Goal: Transaction & Acquisition: Book appointment/travel/reservation

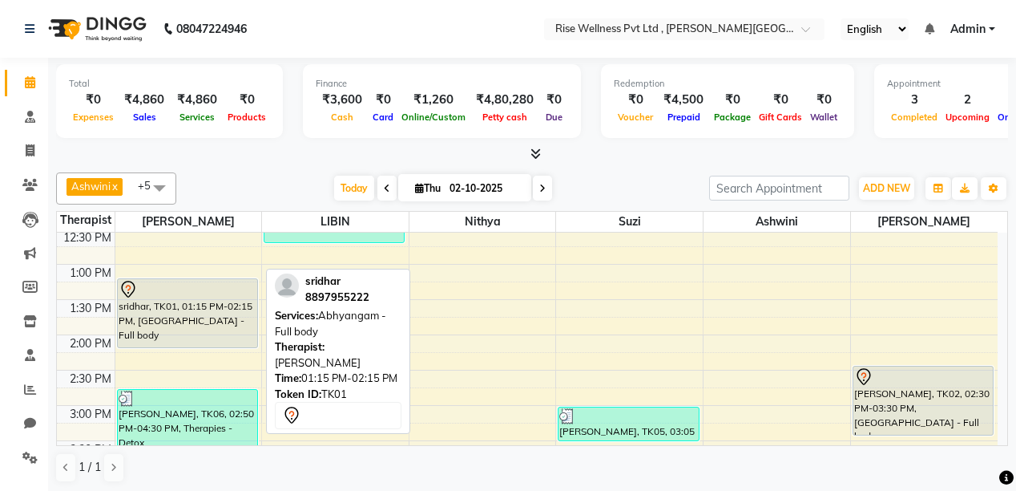
scroll to position [385, 0]
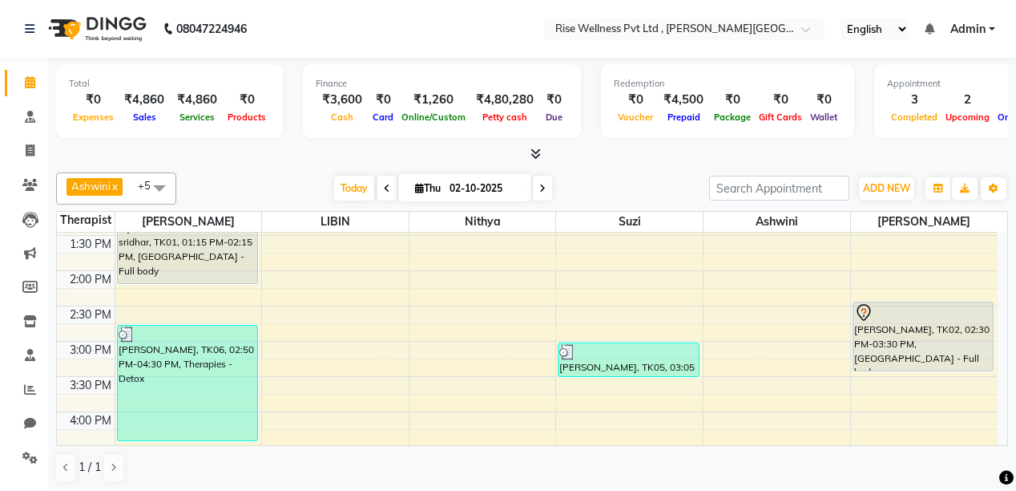
click at [542, 187] on icon at bounding box center [542, 189] width 6 height 10
type input "03-10-2025"
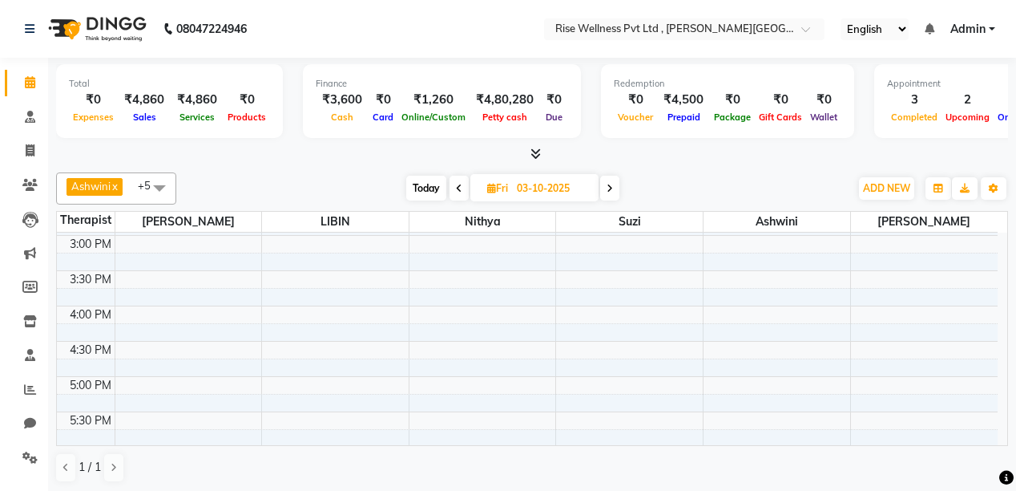
scroll to position [513, 0]
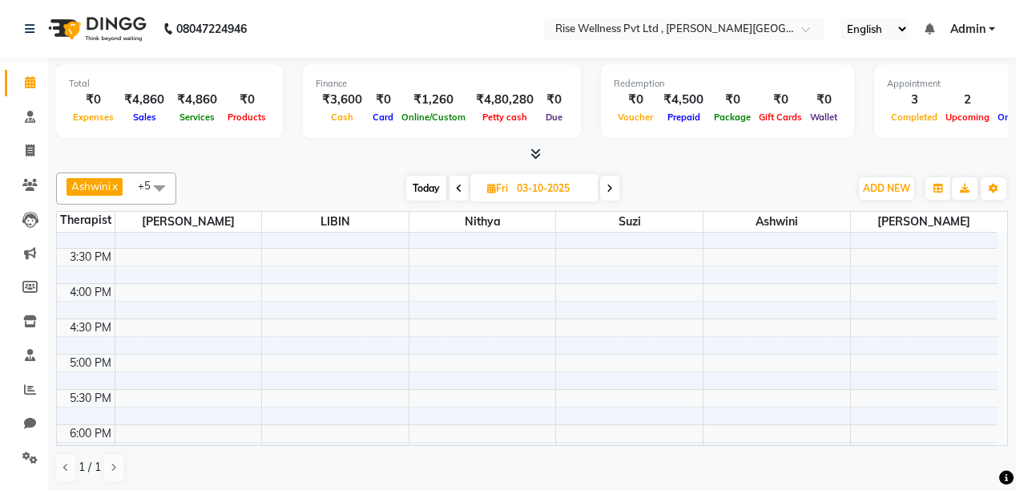
click at [749, 353] on div "8:00 AM 8:30 AM 9:00 AM 9:30 AM 10:00 AM 10:30 AM 11:00 AM 11:30 AM 12:00 PM 12…" at bounding box center [527, 177] width 941 height 916
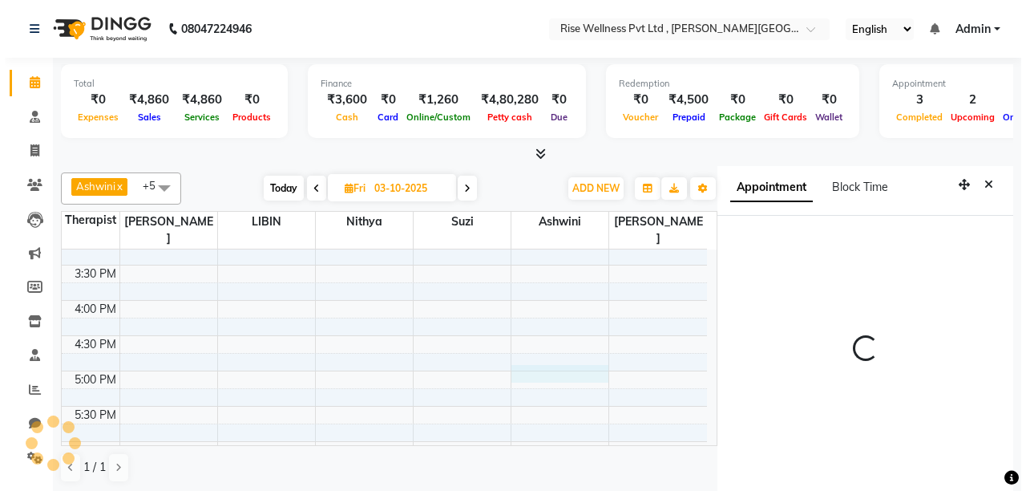
scroll to position [6, 0]
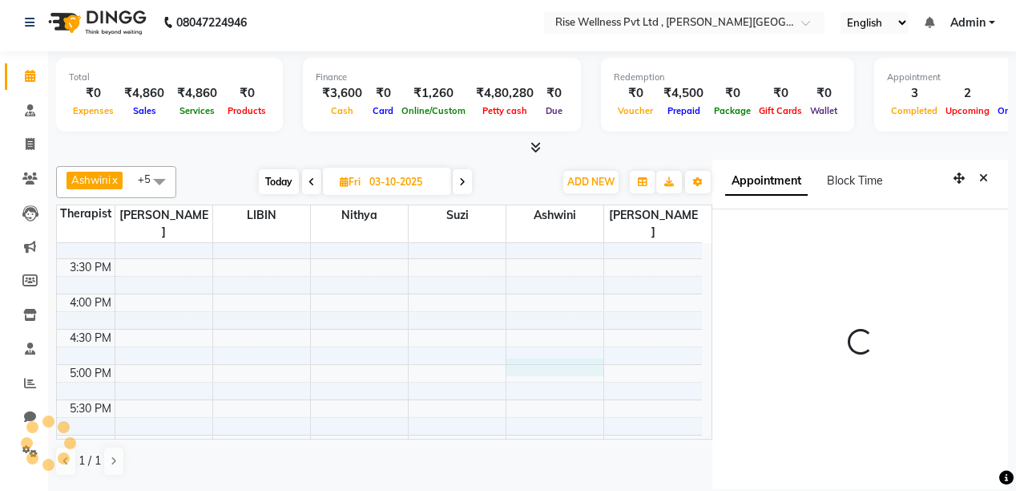
select select "1020"
select select "89087"
select select "tentative"
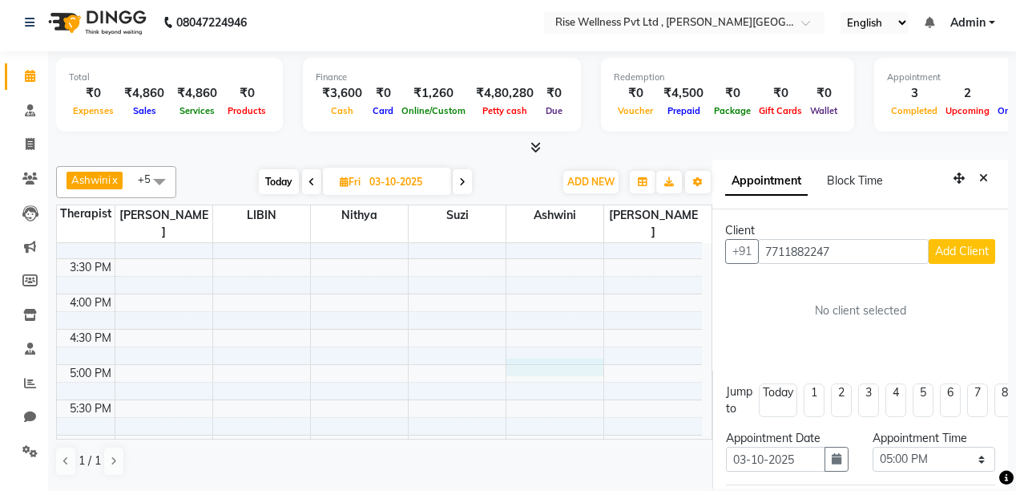
type input "7711882247"
click at [936, 246] on span "Add Client" at bounding box center [962, 251] width 54 height 14
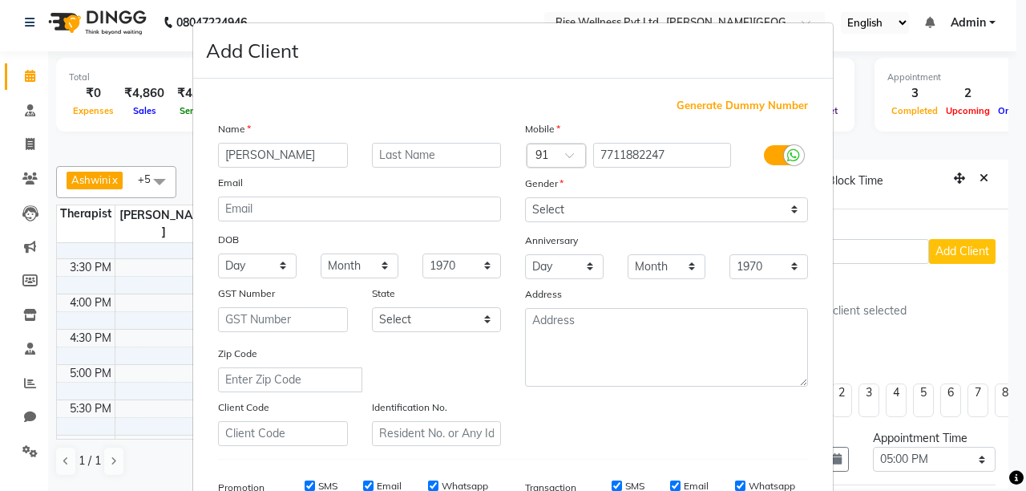
type input "[PERSON_NAME]"
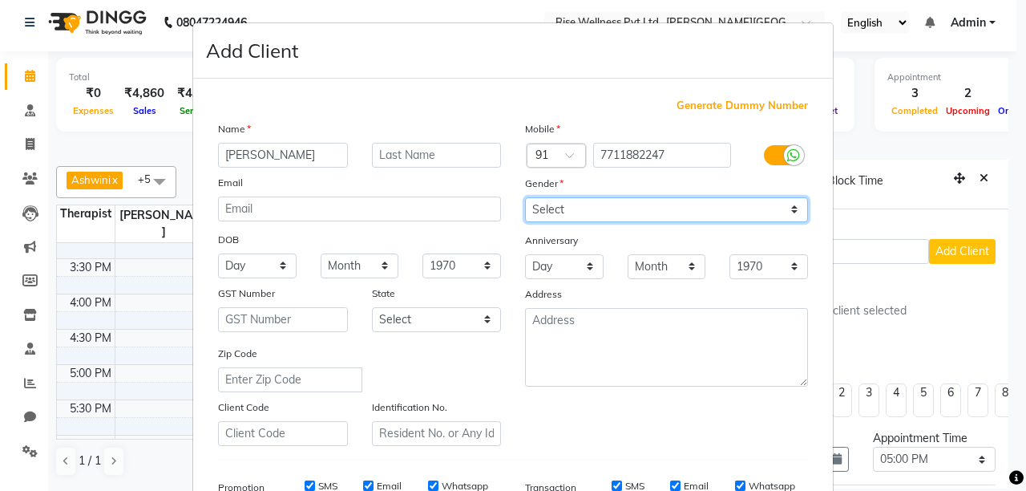
click at [791, 213] on select "Select [DEMOGRAPHIC_DATA] [DEMOGRAPHIC_DATA] Other Prefer Not To Say" at bounding box center [666, 209] width 283 height 25
select select "[DEMOGRAPHIC_DATA]"
click at [525, 198] on select "Select [DEMOGRAPHIC_DATA] [DEMOGRAPHIC_DATA] Other Prefer Not To Say" at bounding box center [666, 209] width 283 height 25
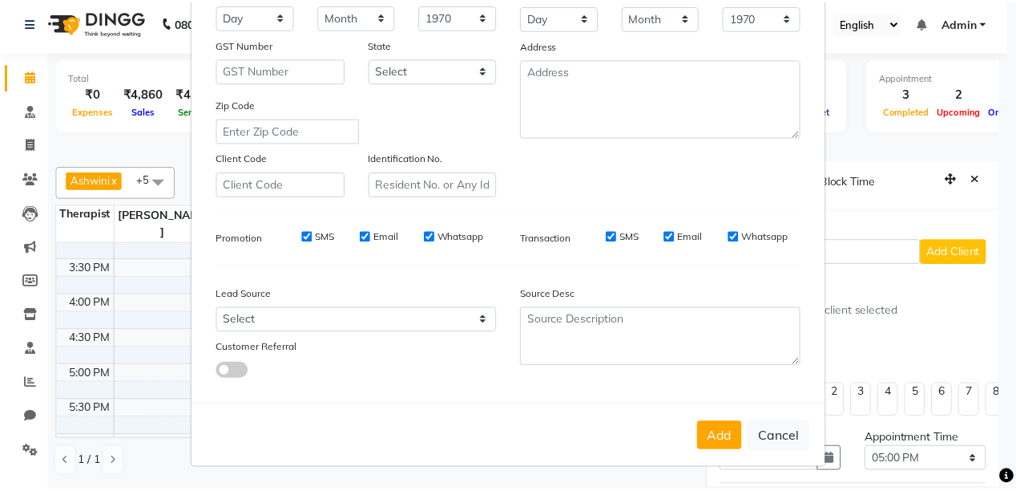
scroll to position [257, 0]
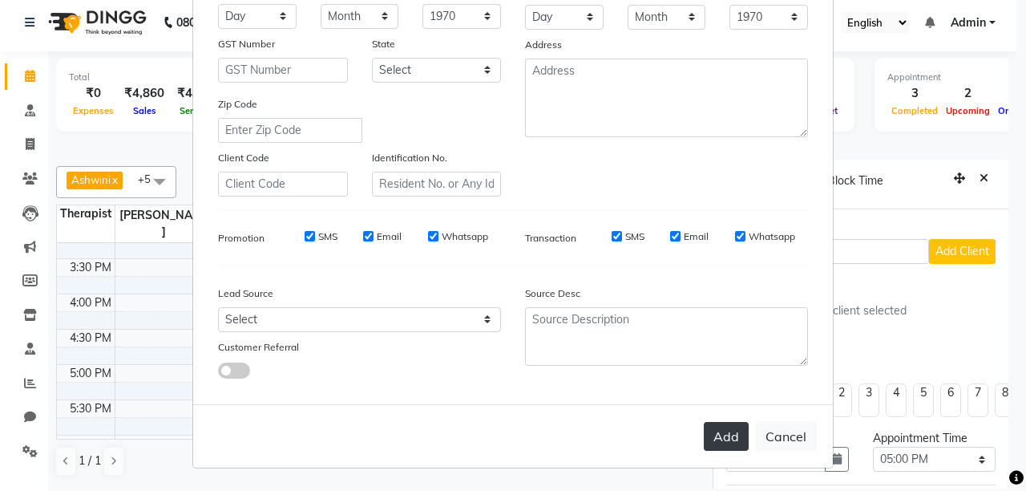
click at [712, 440] on button "Add" at bounding box center [726, 436] width 45 height 29
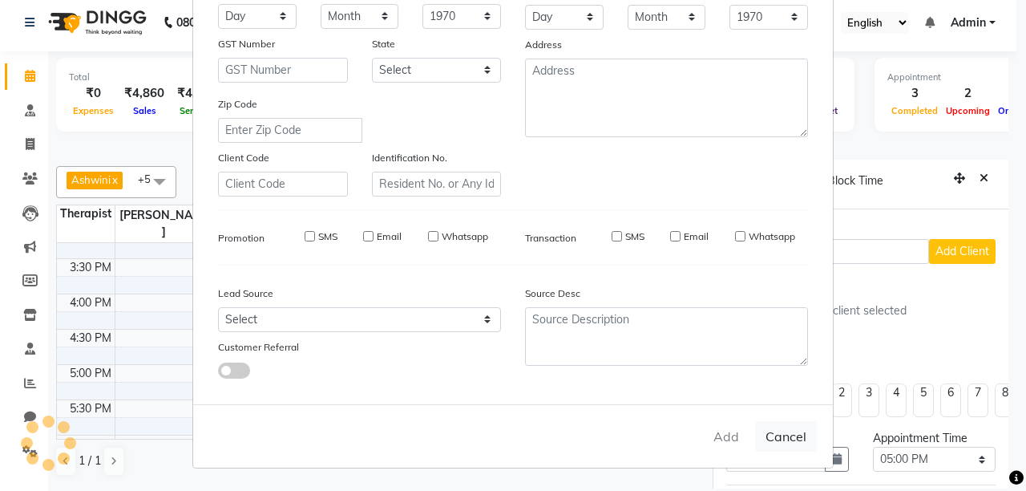
select select
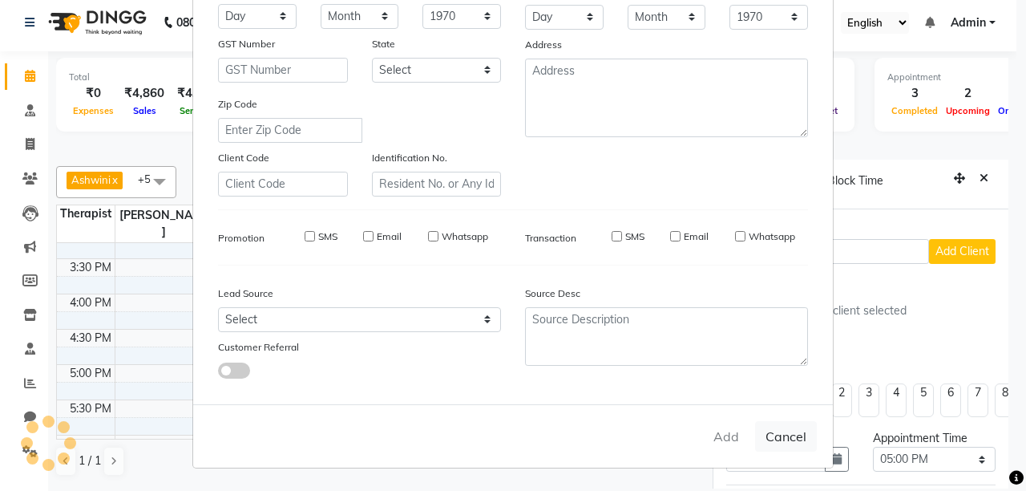
select select
checkbox input "false"
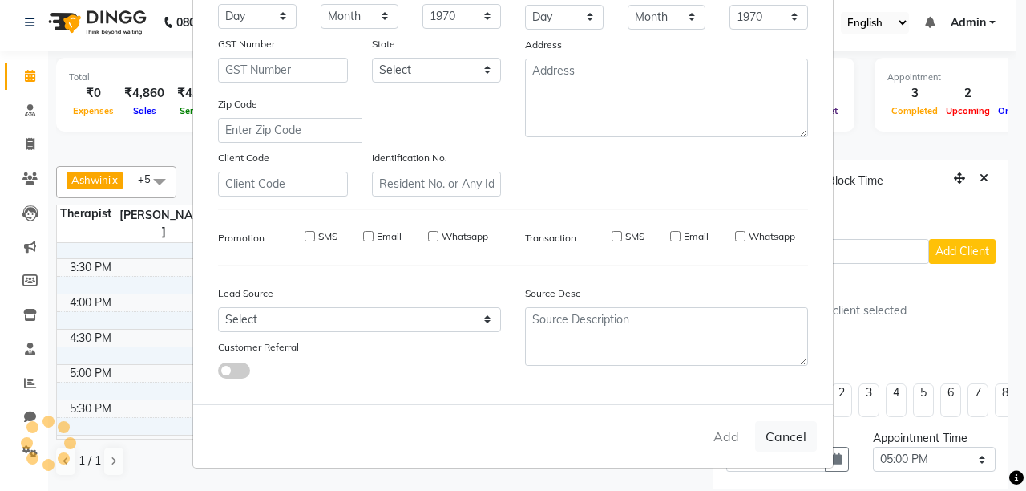
checkbox input "false"
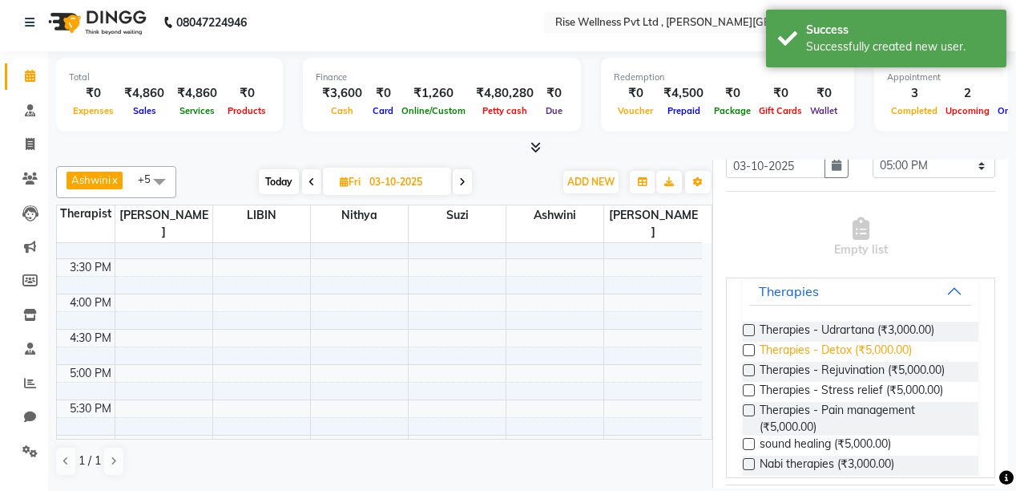
scroll to position [192, 0]
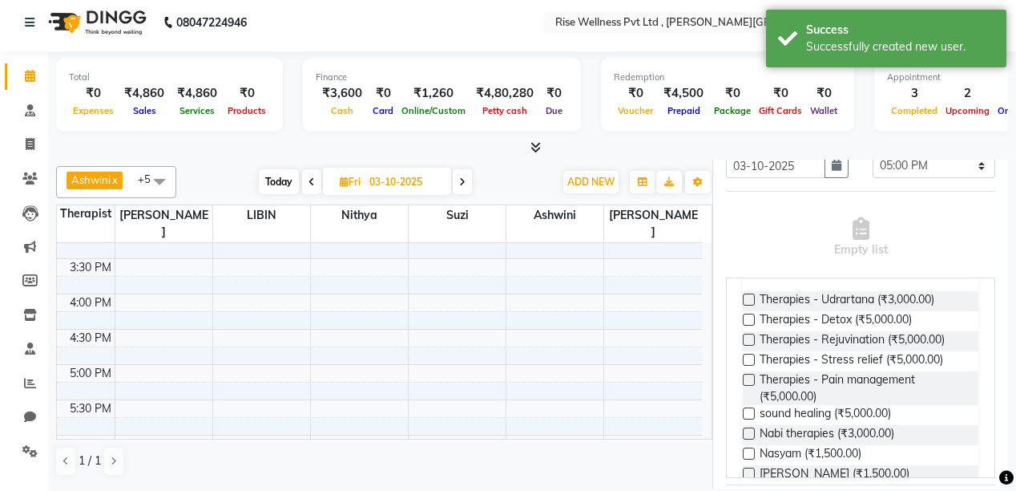
click at [744, 386] on label at bounding box center [749, 380] width 12 height 12
click at [744, 386] on input "checkbox" at bounding box center [748, 381] width 10 height 10
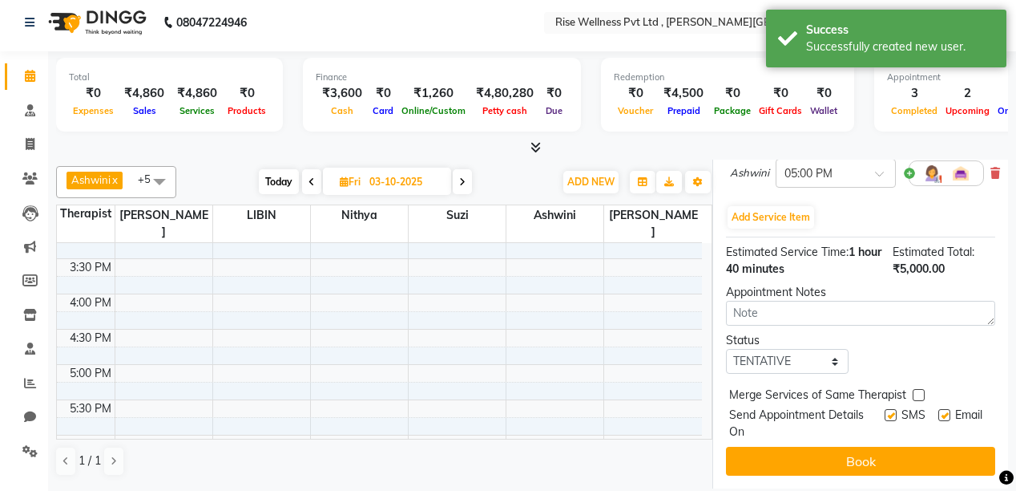
scroll to position [412, 0]
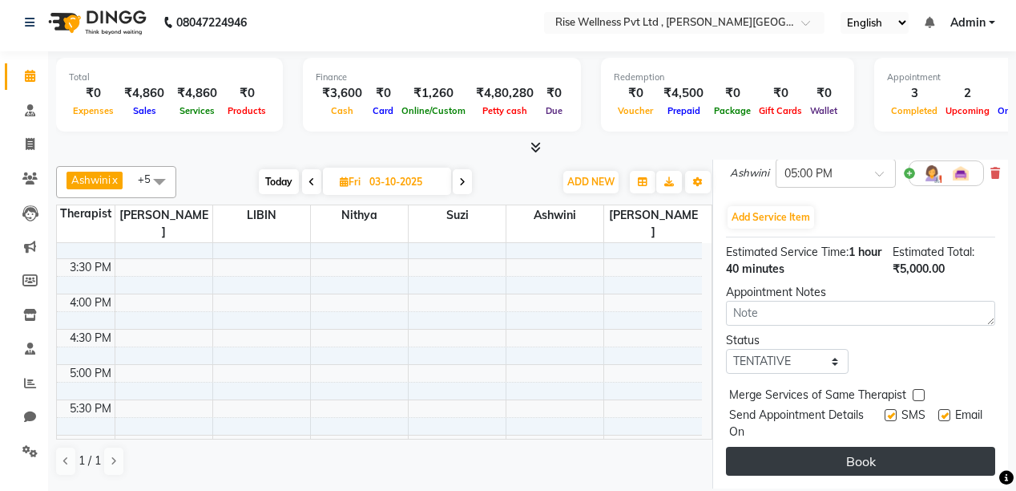
click at [859, 455] on button "Book" at bounding box center [860, 460] width 269 height 29
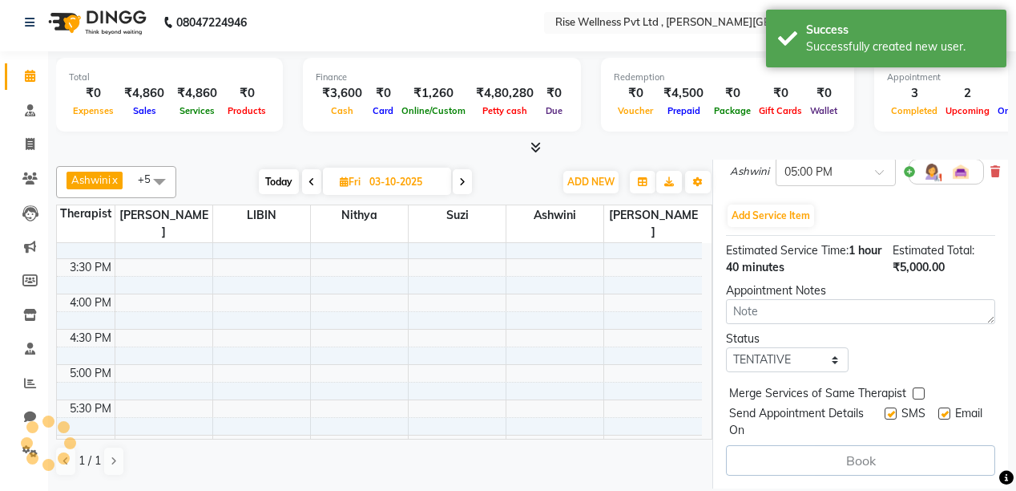
select select "89087"
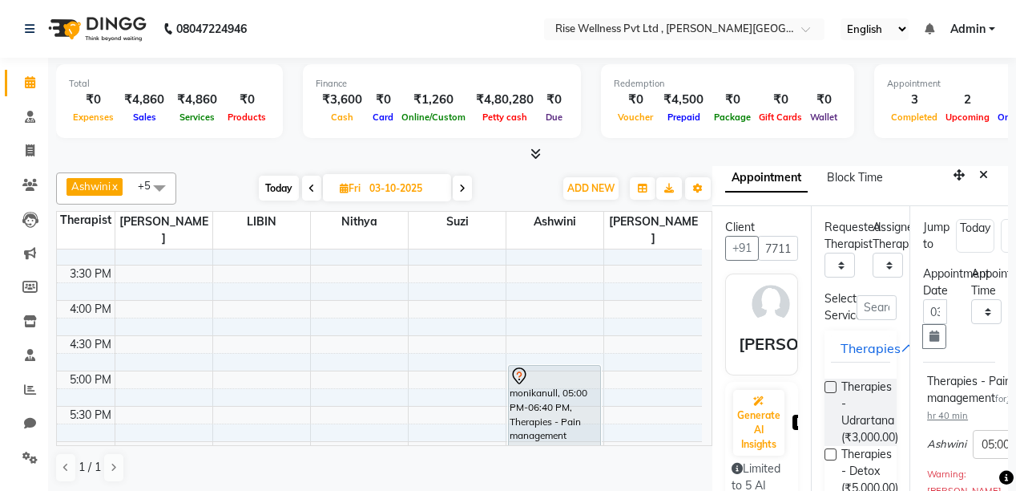
scroll to position [0, 0]
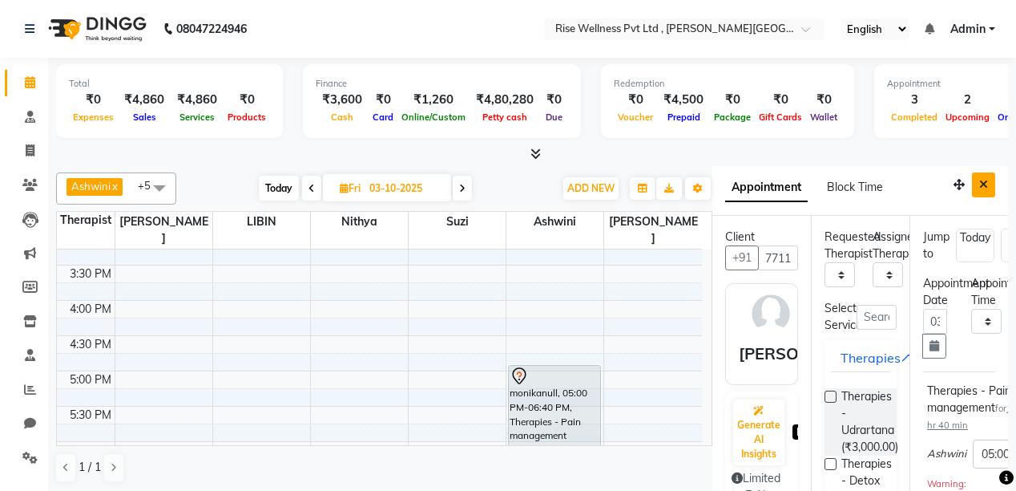
click at [980, 189] on icon "Close" at bounding box center [984, 184] width 9 height 11
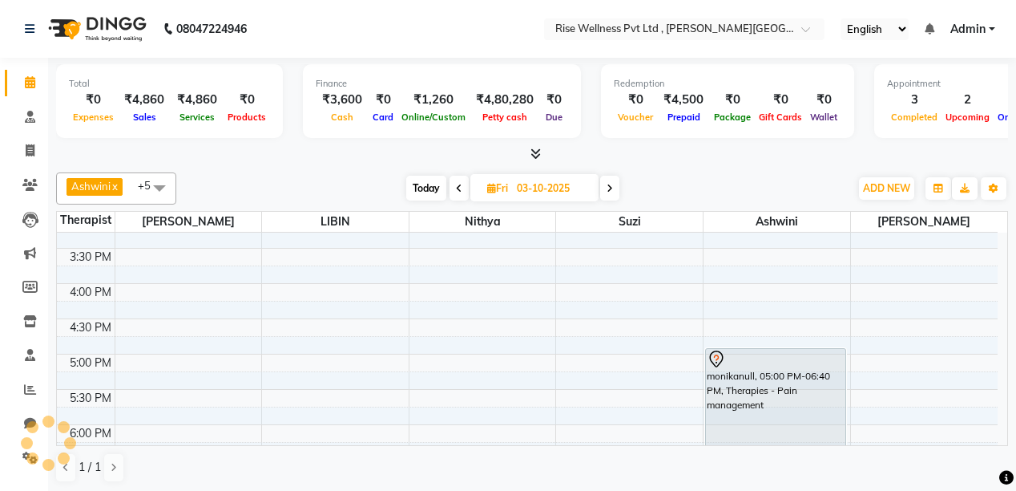
click at [459, 189] on icon at bounding box center [459, 189] width 6 height 10
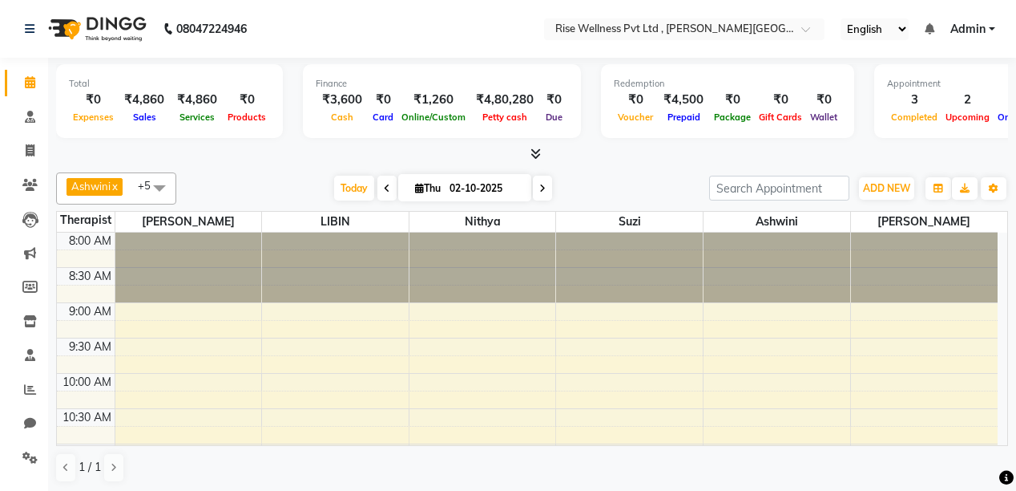
click at [544, 186] on span at bounding box center [542, 188] width 19 height 25
type input "03-10-2025"
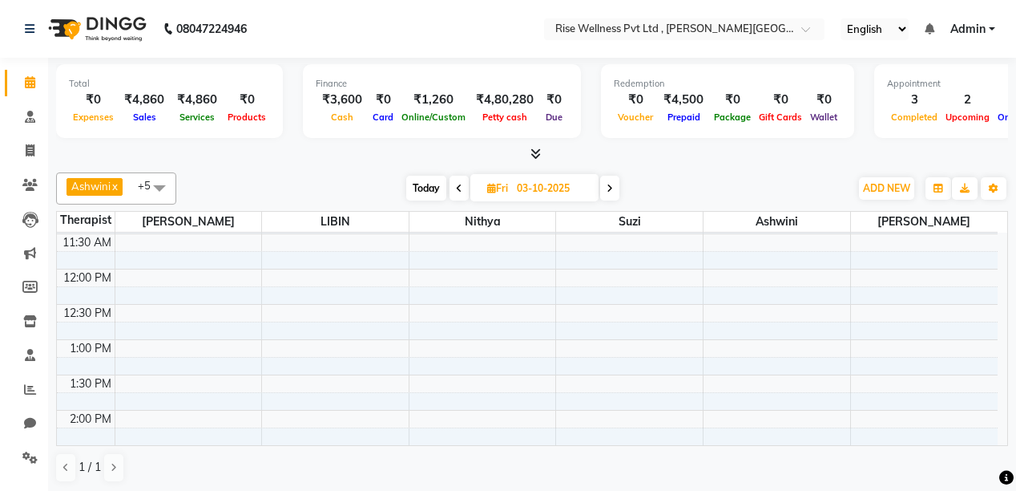
scroll to position [182, 0]
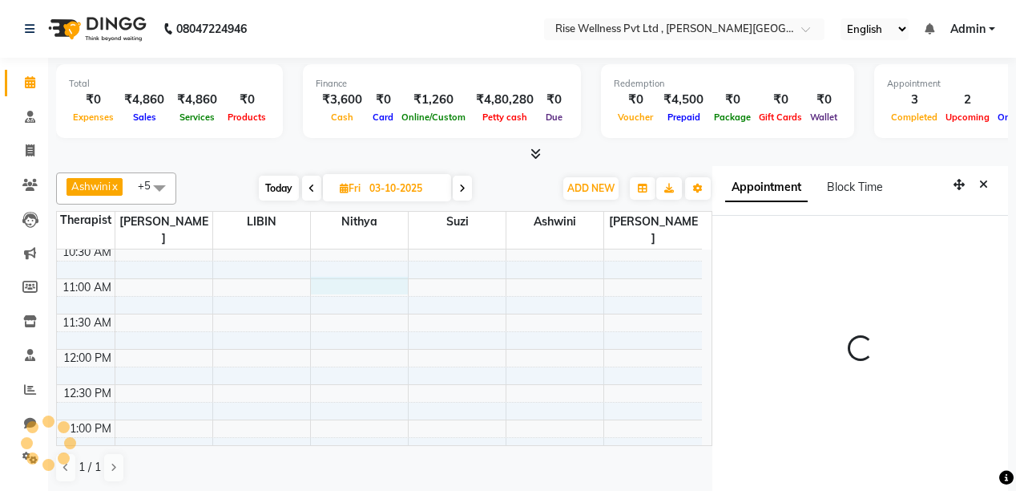
scroll to position [6, 0]
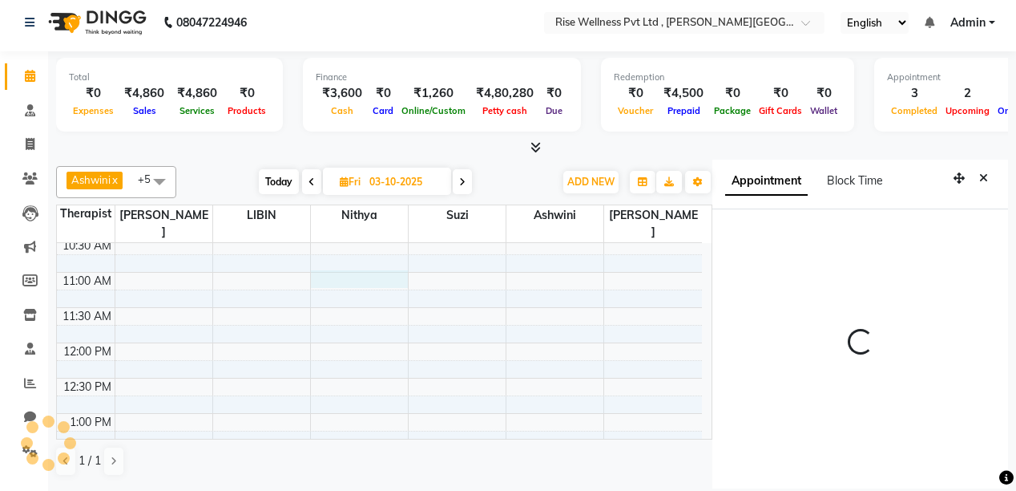
select select "660"
select select "69786"
select select "tentative"
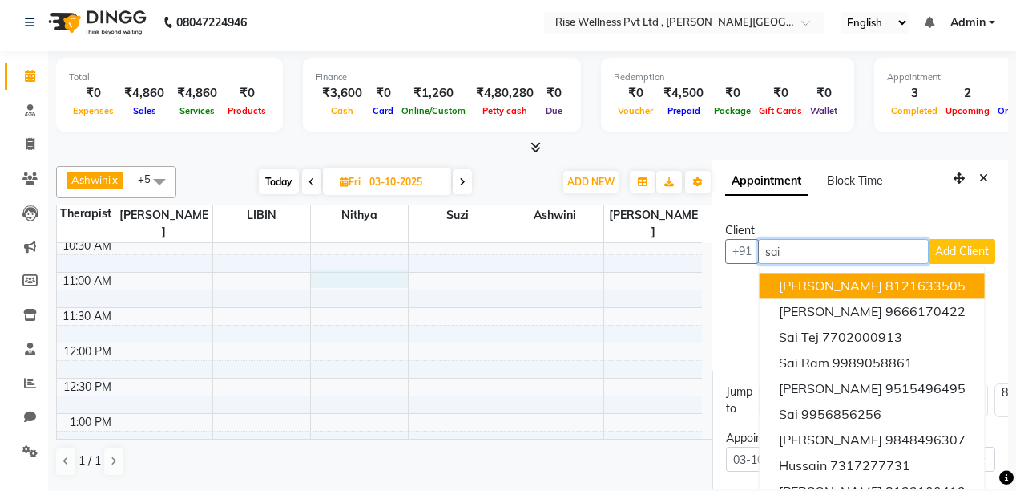
click at [883, 285] on span "[PERSON_NAME]" at bounding box center [830, 285] width 103 height 16
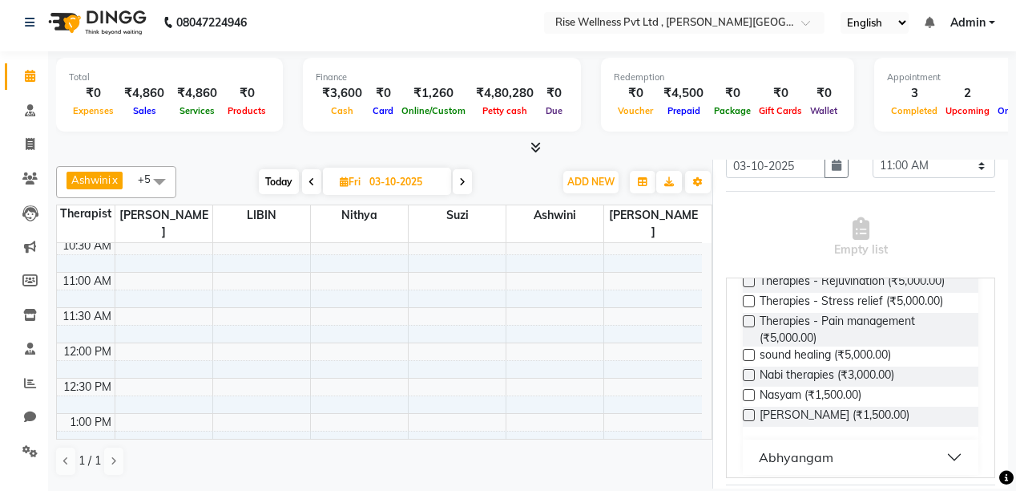
scroll to position [321, 0]
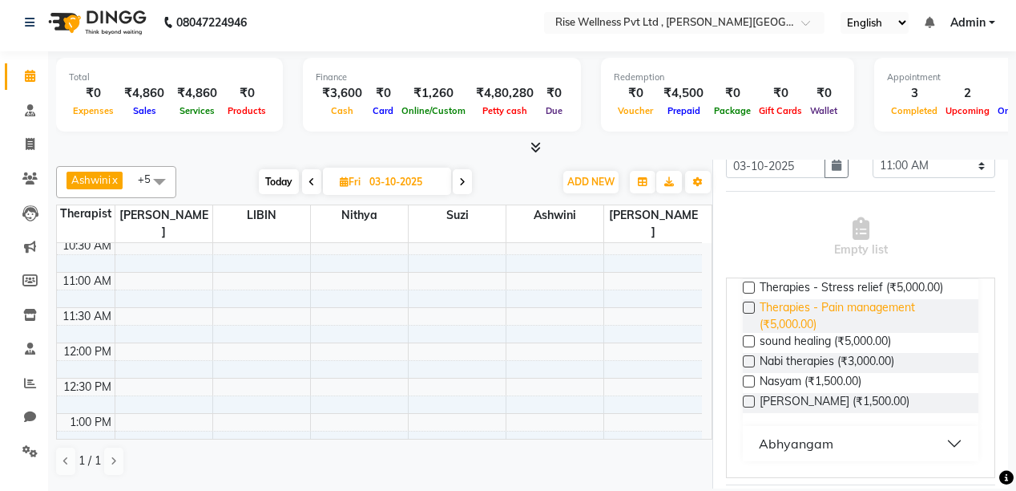
type input "8121633505"
click at [838, 325] on span "Therapies - Pain management (₹5,000.00)" at bounding box center [863, 316] width 206 height 34
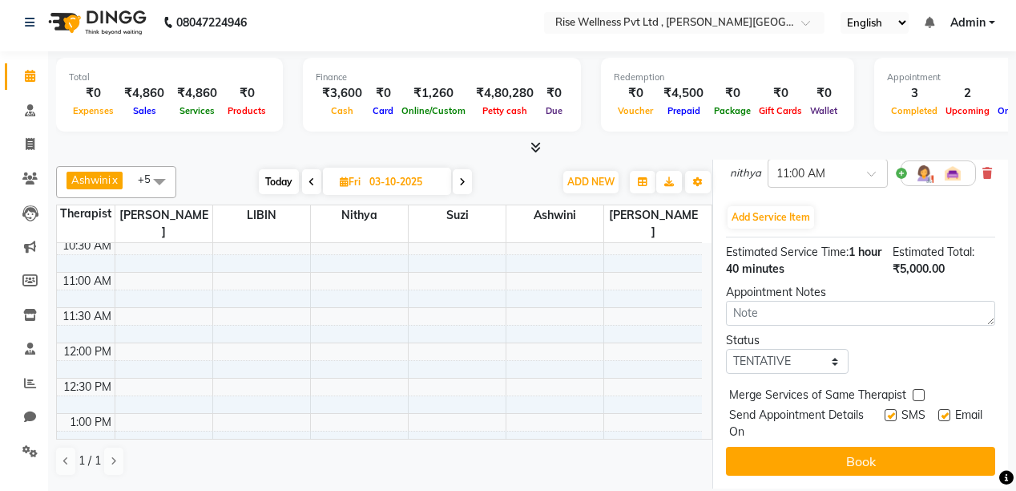
scroll to position [425, 0]
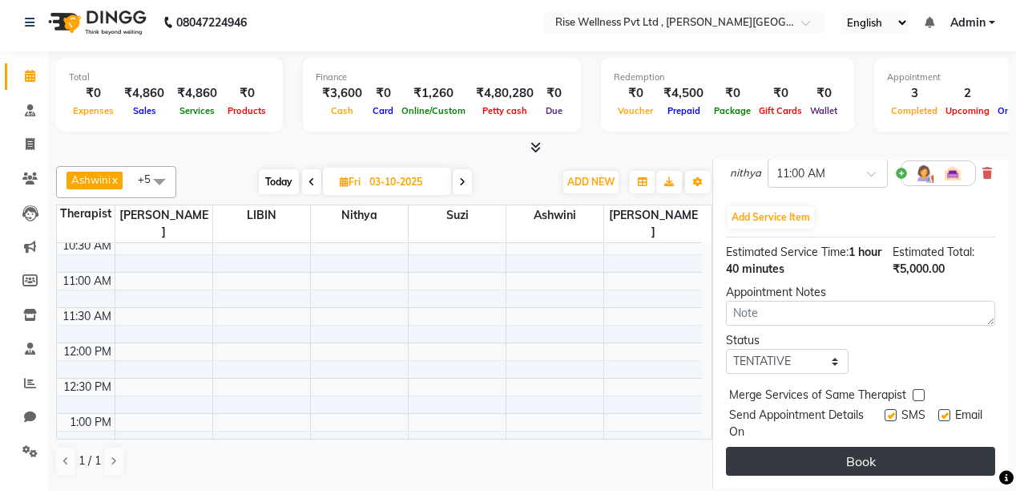
click at [883, 457] on button "Book" at bounding box center [860, 460] width 269 height 29
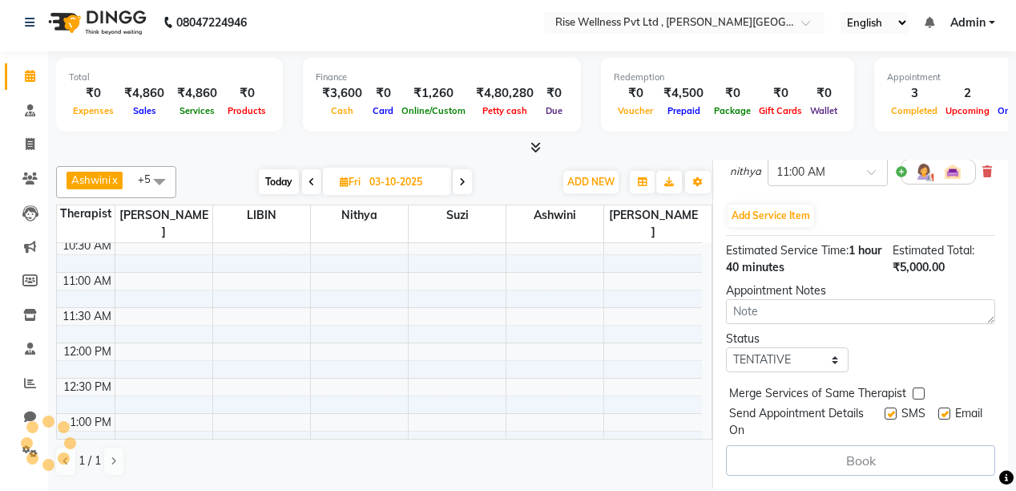
select select "69786"
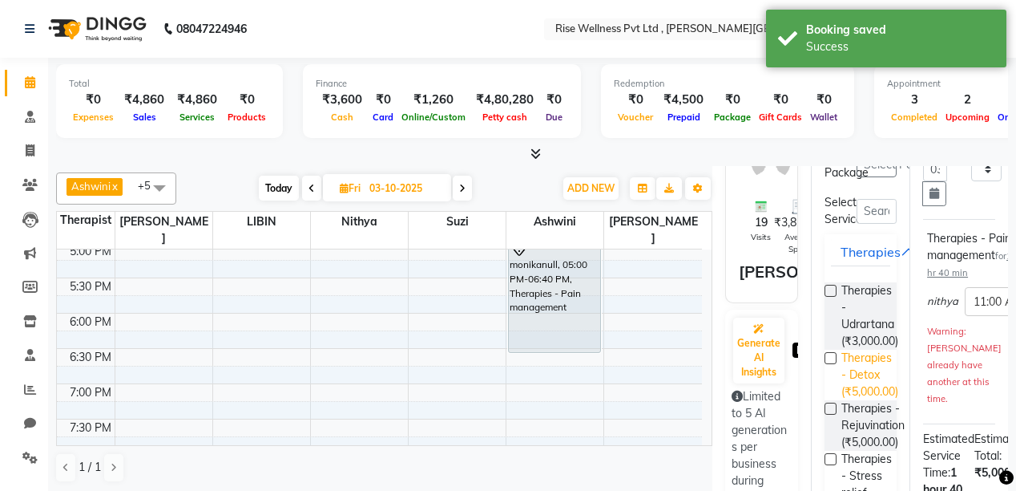
scroll to position [0, 0]
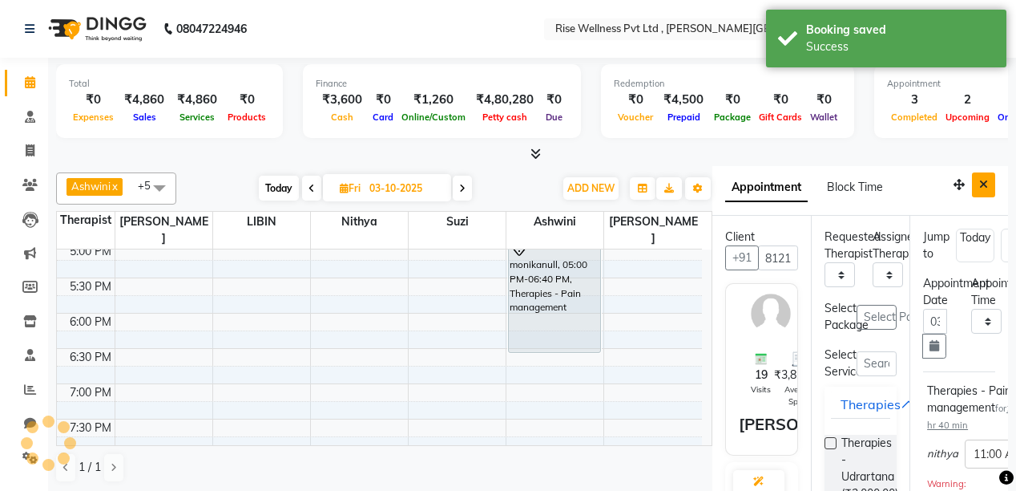
click at [980, 180] on icon "Close" at bounding box center [984, 184] width 9 height 11
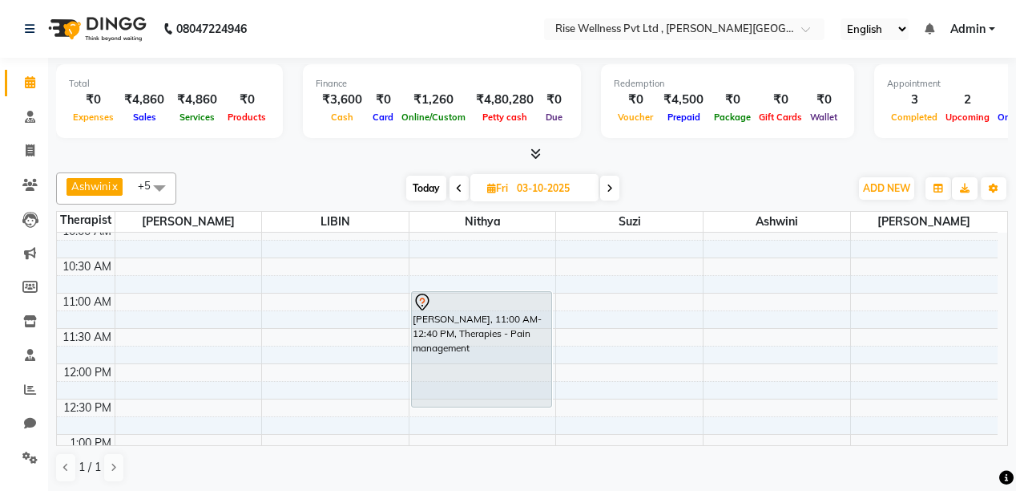
scroll to position [192, 0]
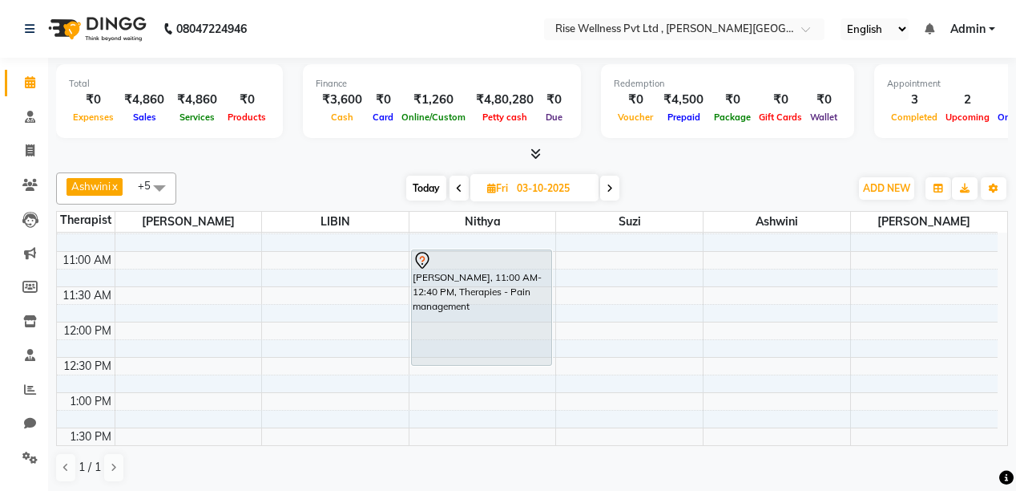
click at [610, 188] on icon at bounding box center [610, 189] width 6 height 10
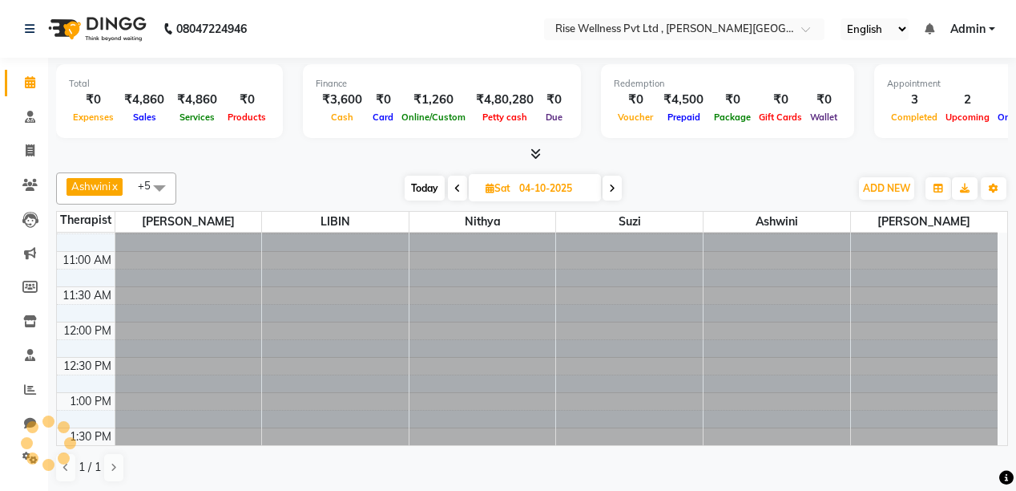
scroll to position [0, 0]
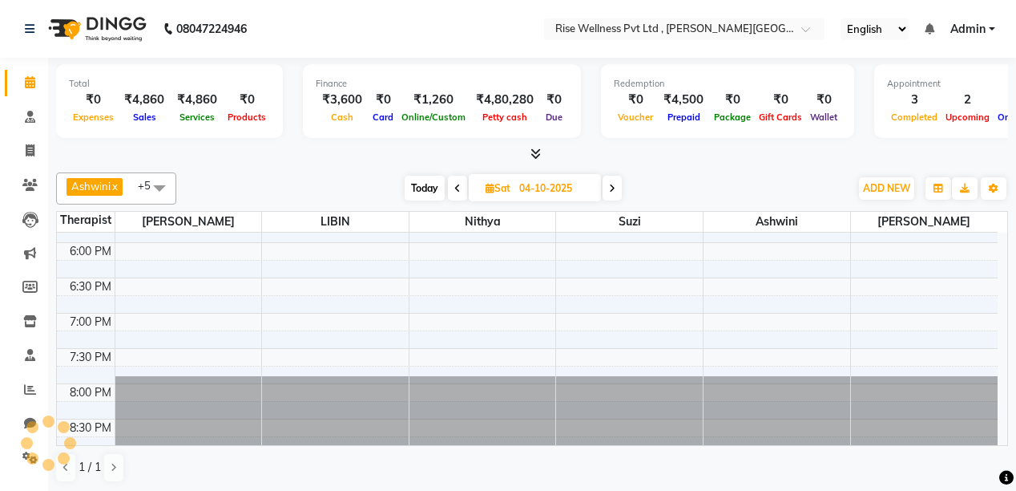
click at [610, 188] on icon at bounding box center [612, 189] width 6 height 10
click at [451, 187] on span at bounding box center [456, 188] width 19 height 25
type input "04-10-2025"
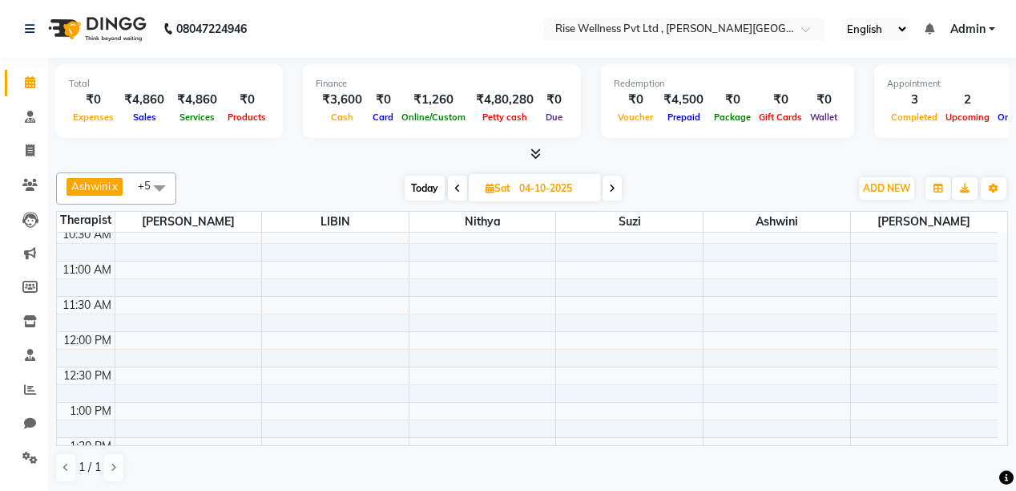
scroll to position [182, 0]
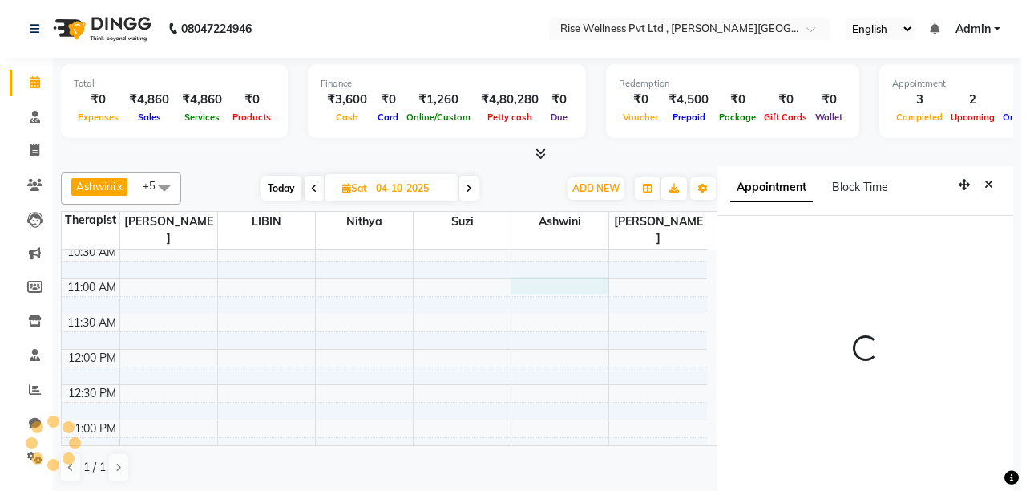
scroll to position [6, 0]
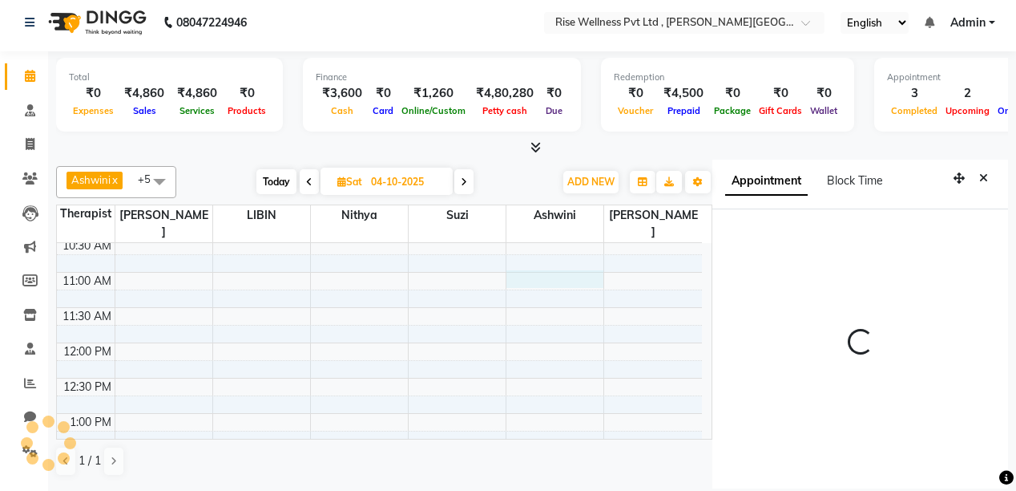
select select "660"
select select "89087"
select select "tentative"
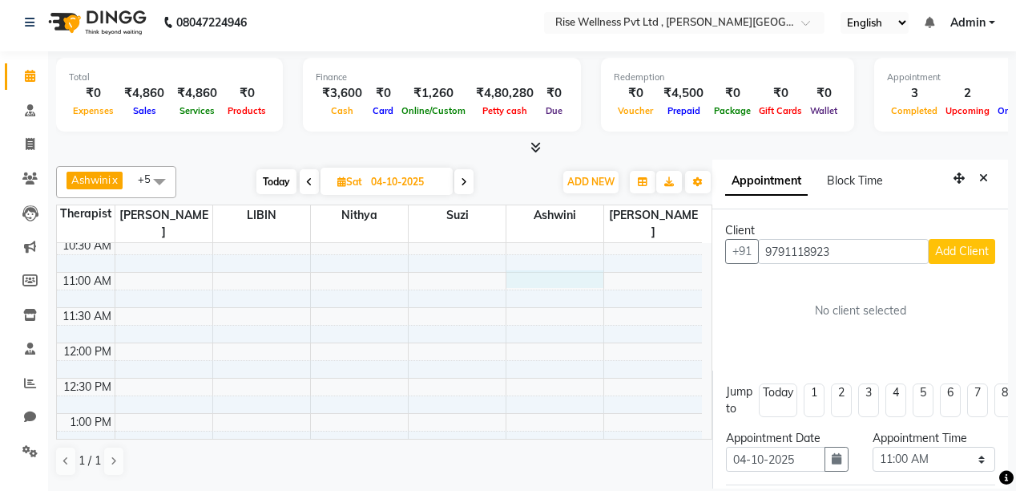
type input "9791118923"
click at [954, 257] on span "Add Client" at bounding box center [962, 251] width 54 height 14
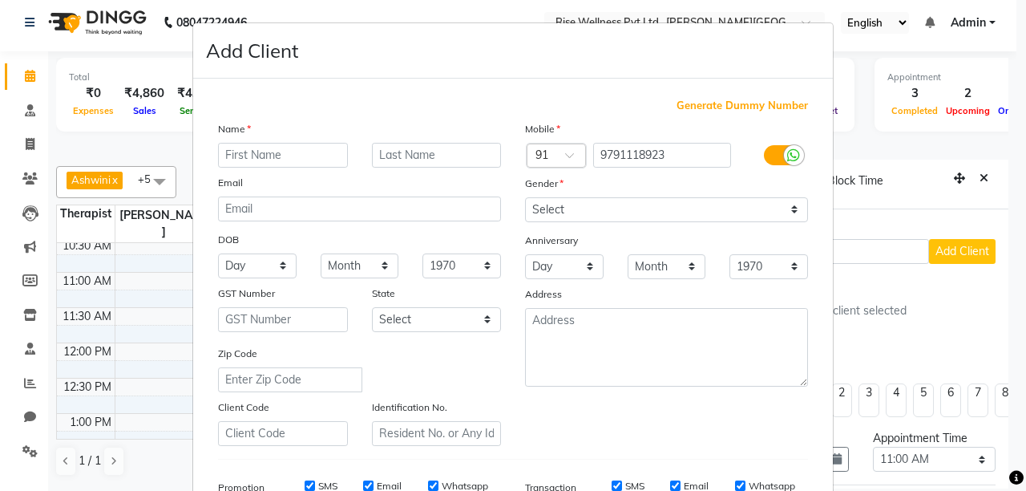
click at [243, 159] on input "text" at bounding box center [283, 155] width 130 height 25
type input "sandhya"
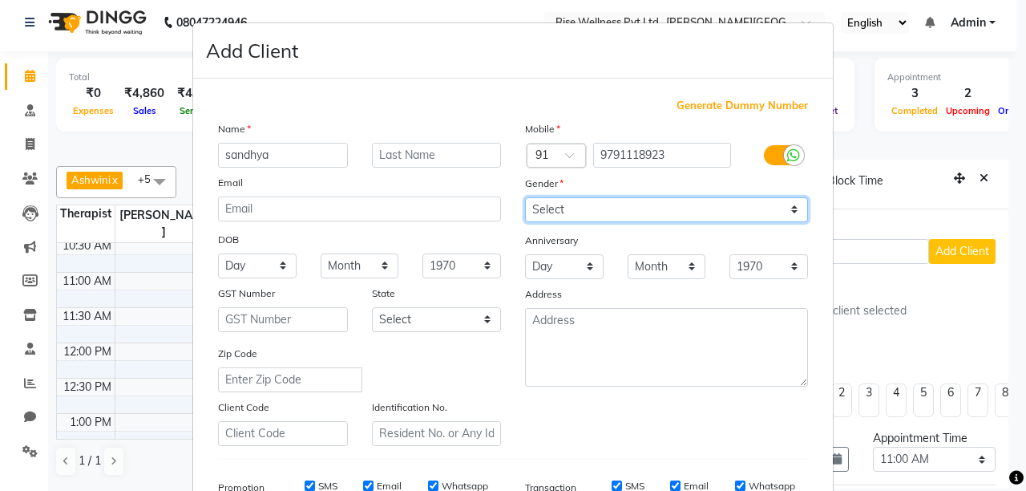
click at [790, 208] on select "Select [DEMOGRAPHIC_DATA] [DEMOGRAPHIC_DATA] Other Prefer Not To Say" at bounding box center [666, 209] width 283 height 25
select select "[DEMOGRAPHIC_DATA]"
click at [525, 198] on select "Select [DEMOGRAPHIC_DATA] [DEMOGRAPHIC_DATA] Other Prefer Not To Say" at bounding box center [666, 209] width 283 height 25
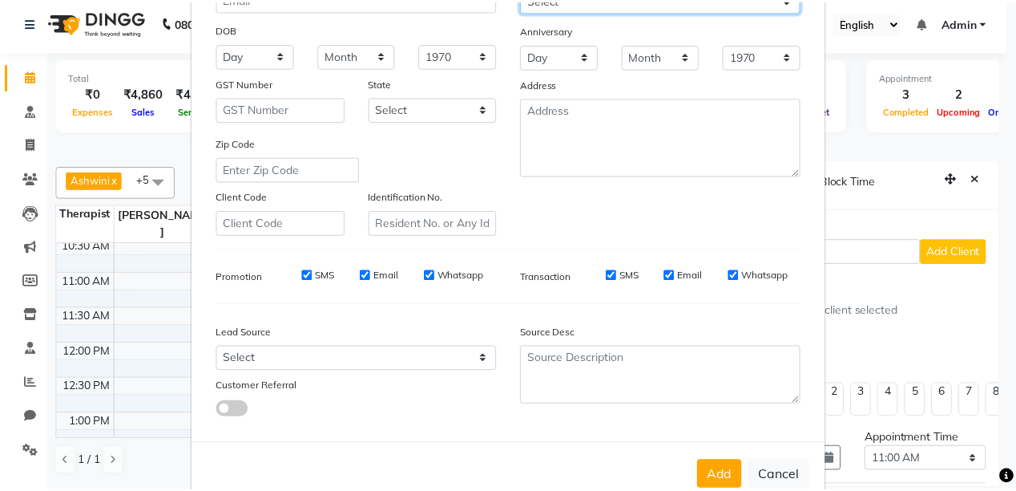
scroll to position [257, 0]
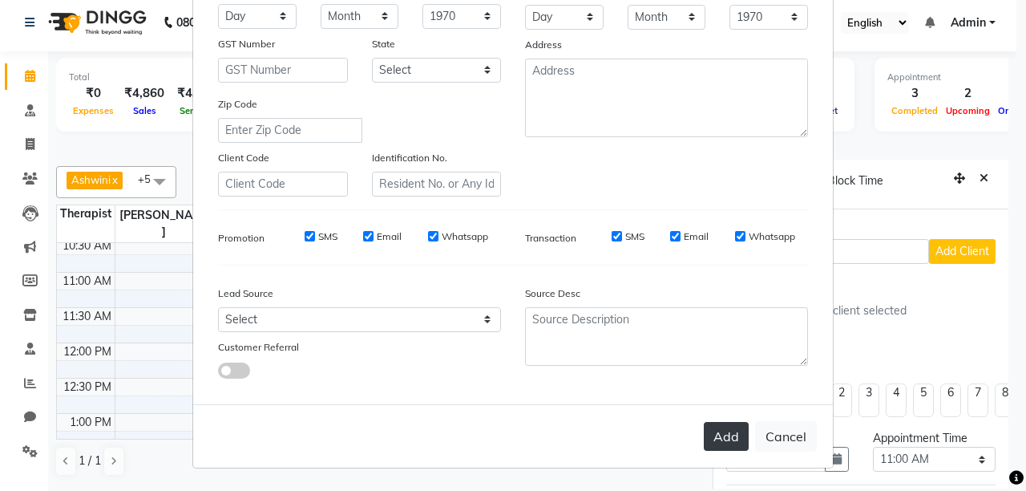
click at [733, 436] on button "Add" at bounding box center [726, 436] width 45 height 29
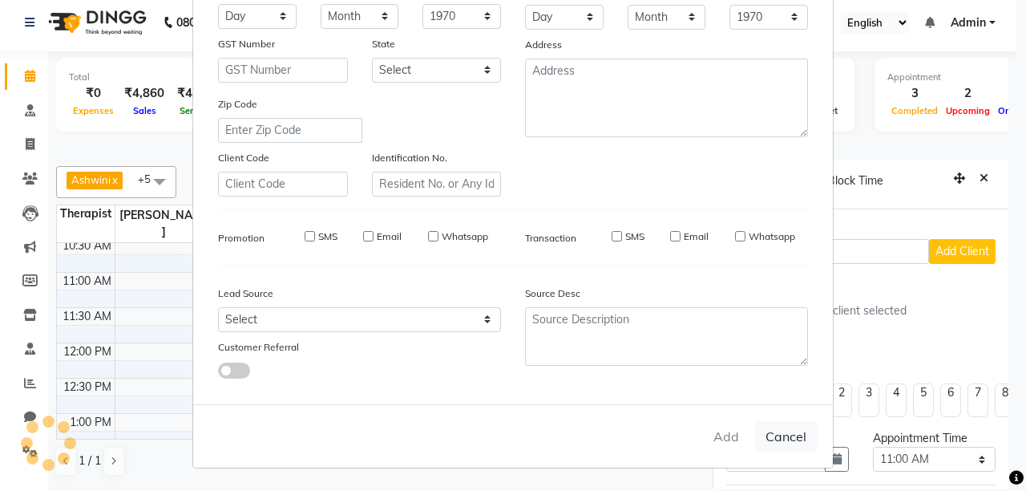
select select
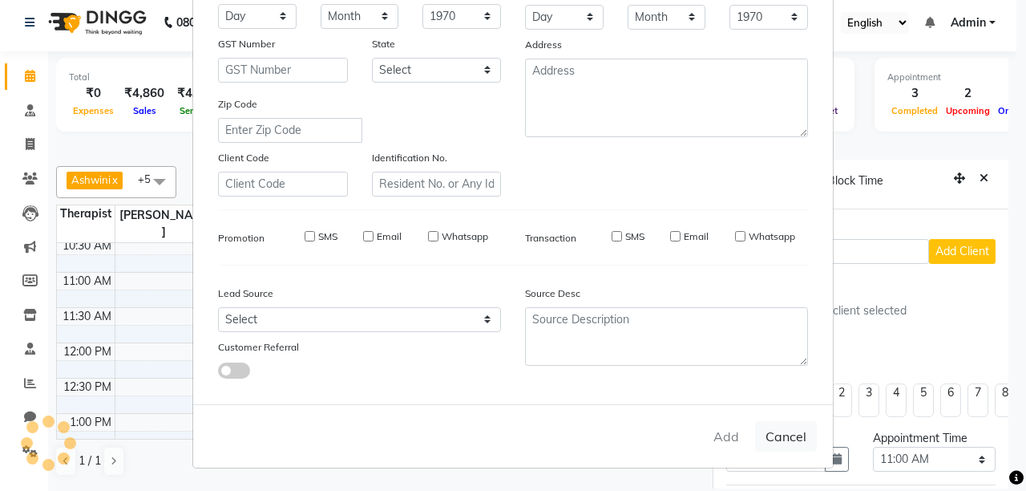
select select
checkbox input "false"
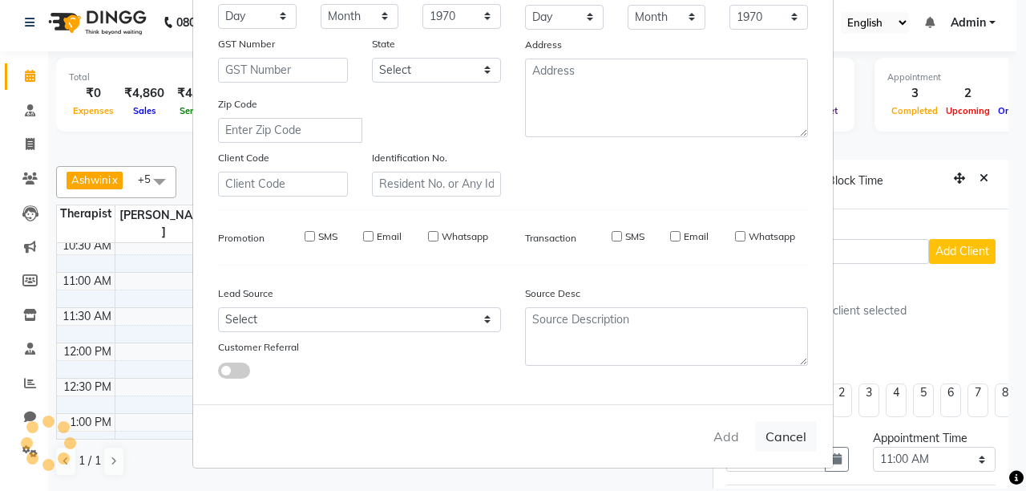
checkbox input "false"
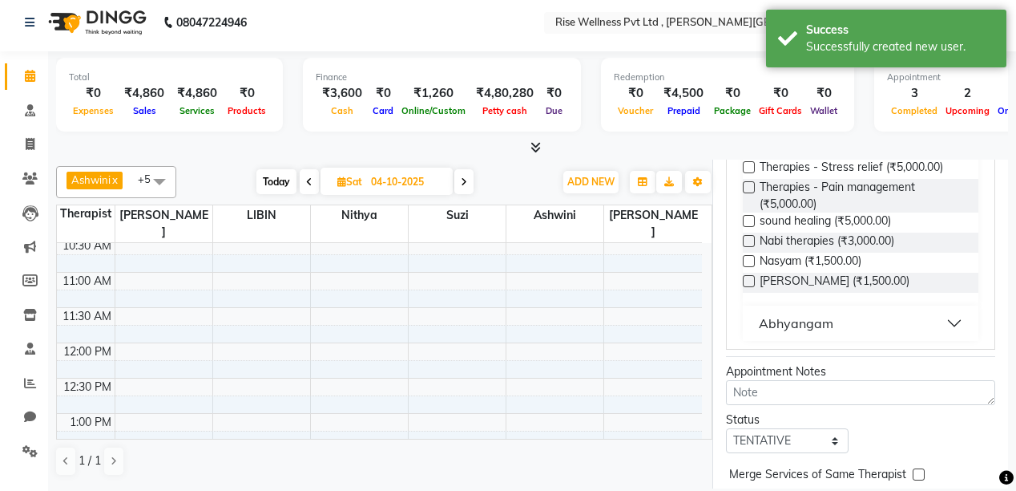
scroll to position [277, 0]
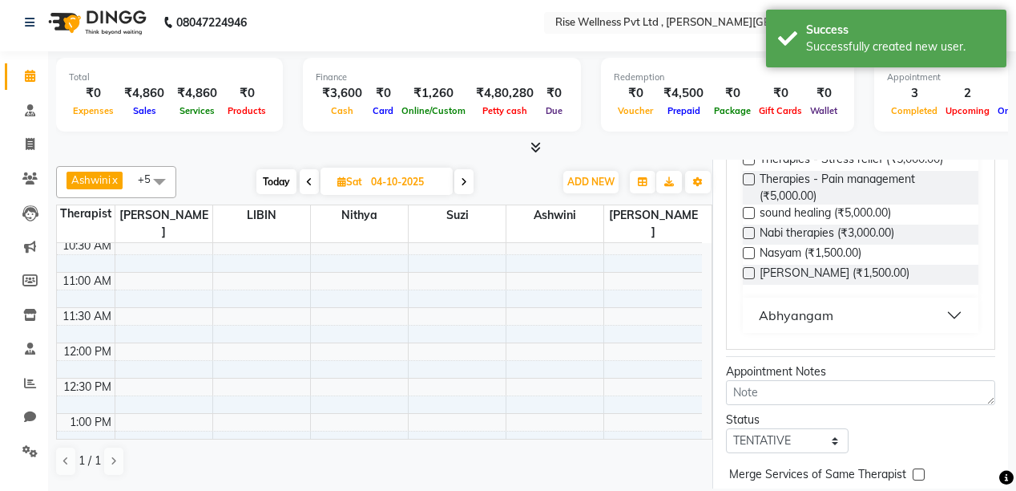
click at [933, 316] on button "Abhyangam" at bounding box center [860, 315] width 223 height 29
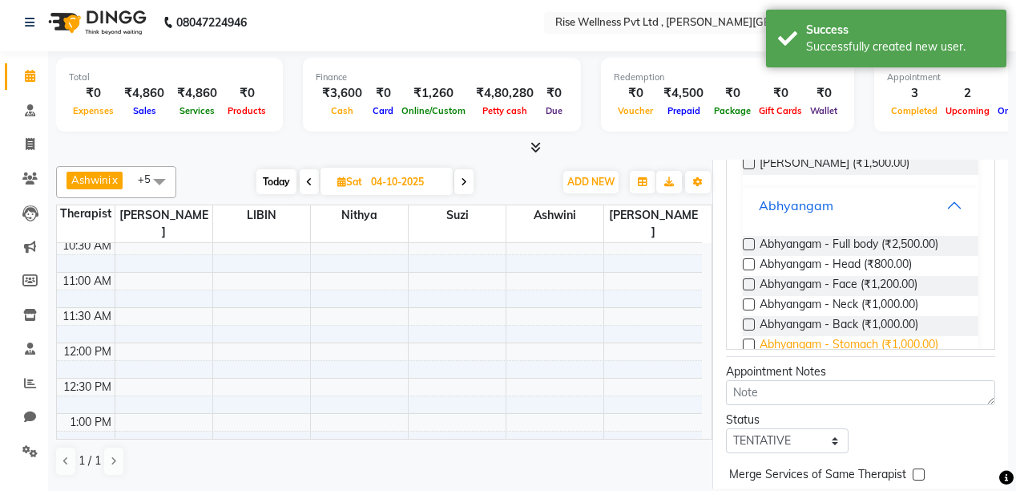
scroll to position [406, 0]
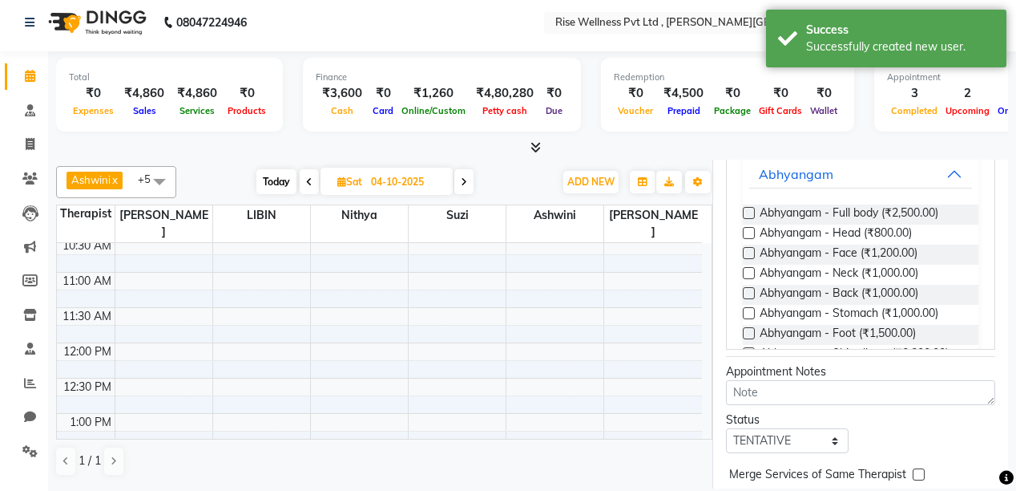
click at [747, 216] on label at bounding box center [749, 213] width 12 height 12
click at [747, 216] on input "checkbox" at bounding box center [748, 214] width 10 height 10
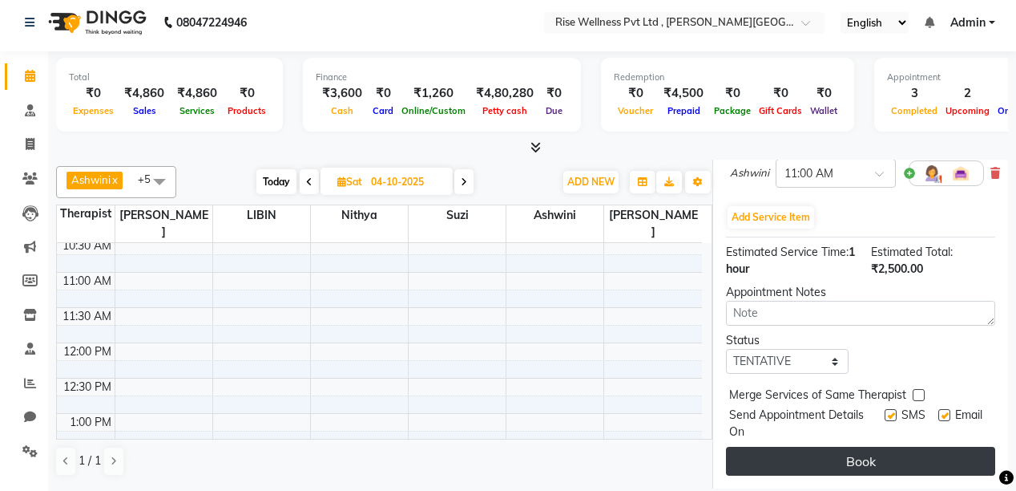
click at [838, 448] on button "Book" at bounding box center [860, 460] width 269 height 29
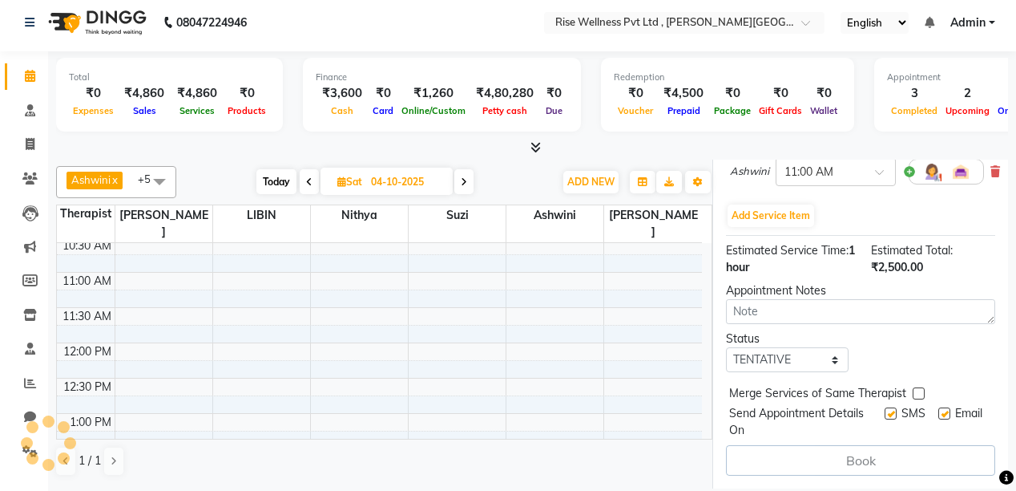
select select "89087"
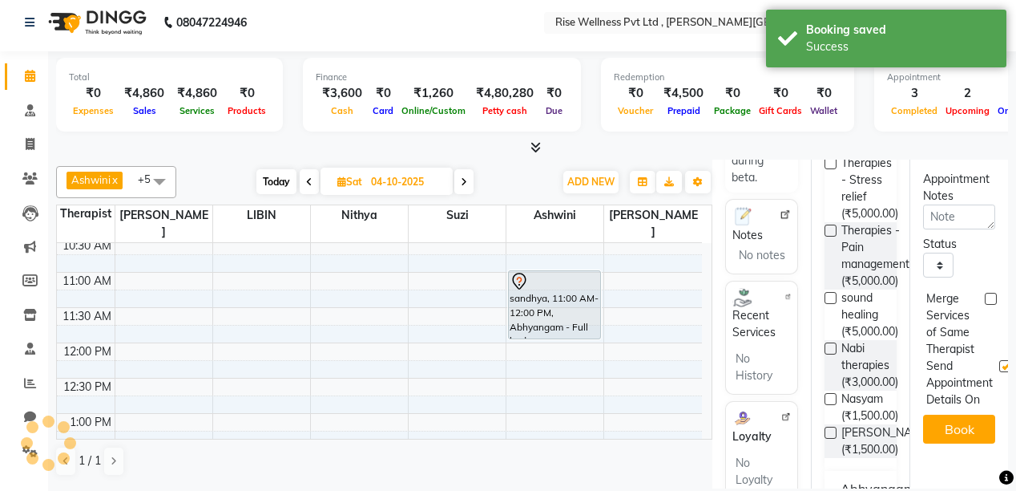
scroll to position [0, 0]
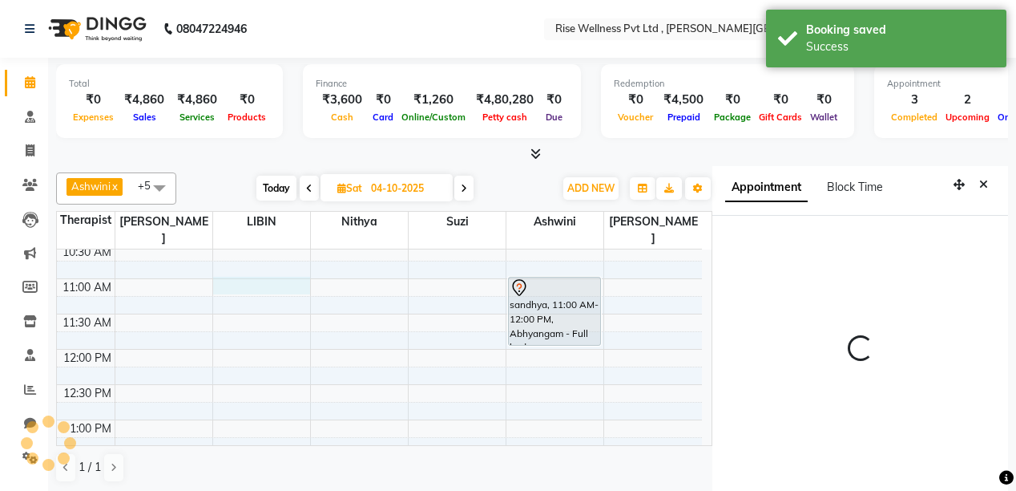
scroll to position [6, 0]
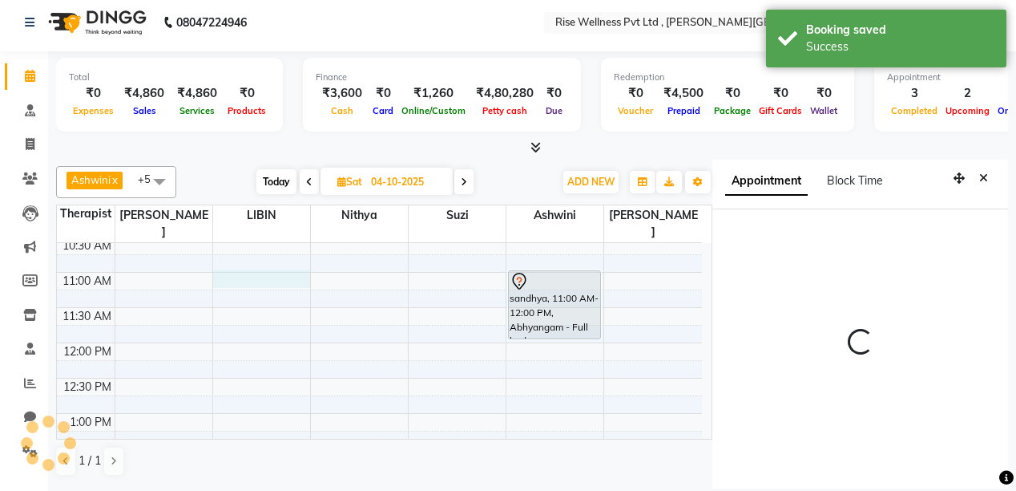
select select "660"
select select "69785"
select select "tentative"
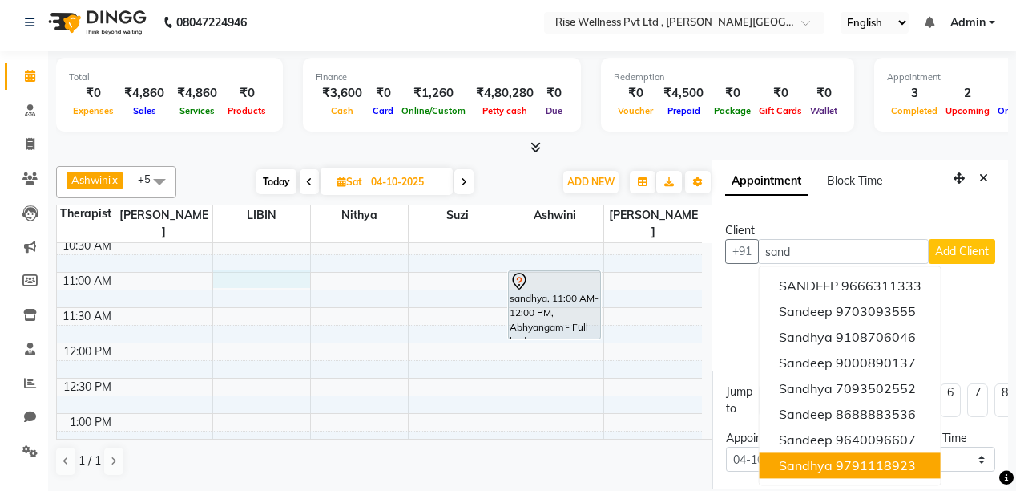
click at [883, 465] on ngb-highlight "9791118923" at bounding box center [876, 465] width 80 height 16
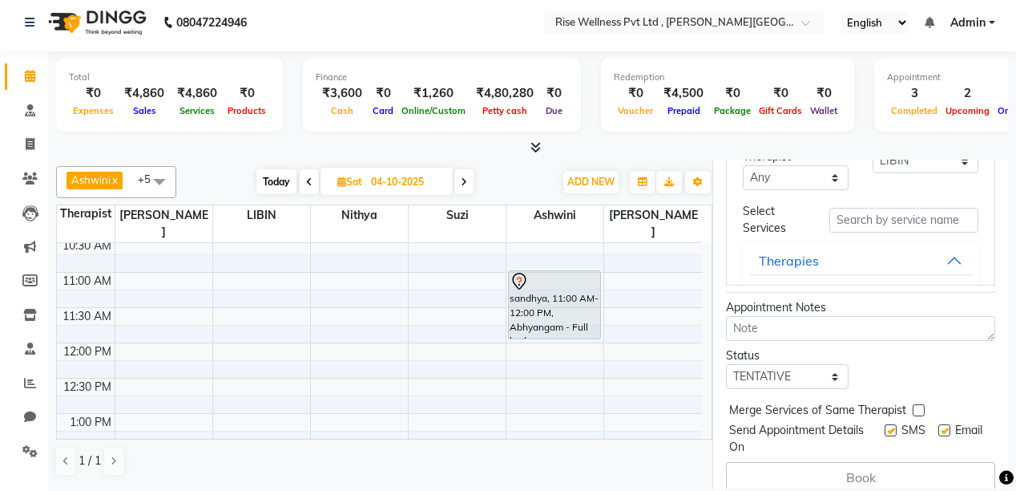
scroll to position [537, 0]
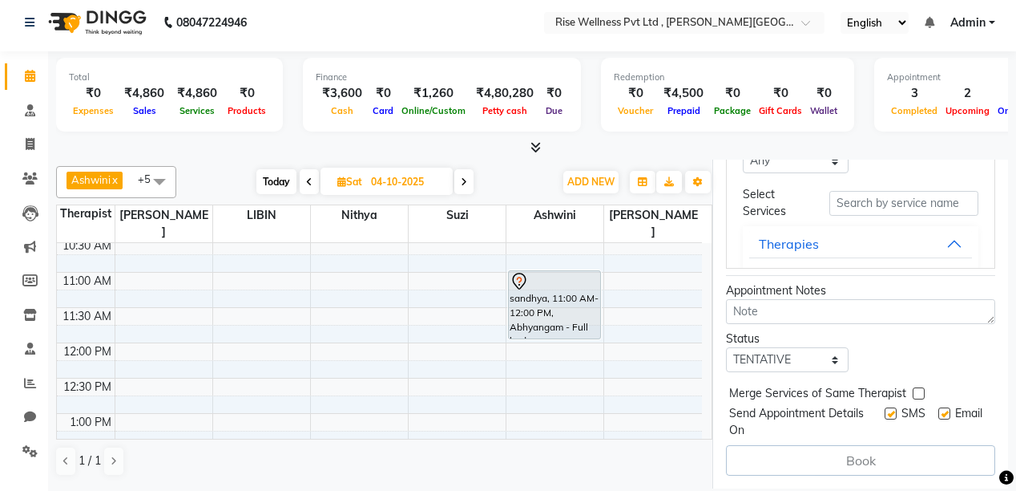
type input "9791118923"
click at [935, 231] on button "Therapies" at bounding box center [860, 243] width 223 height 29
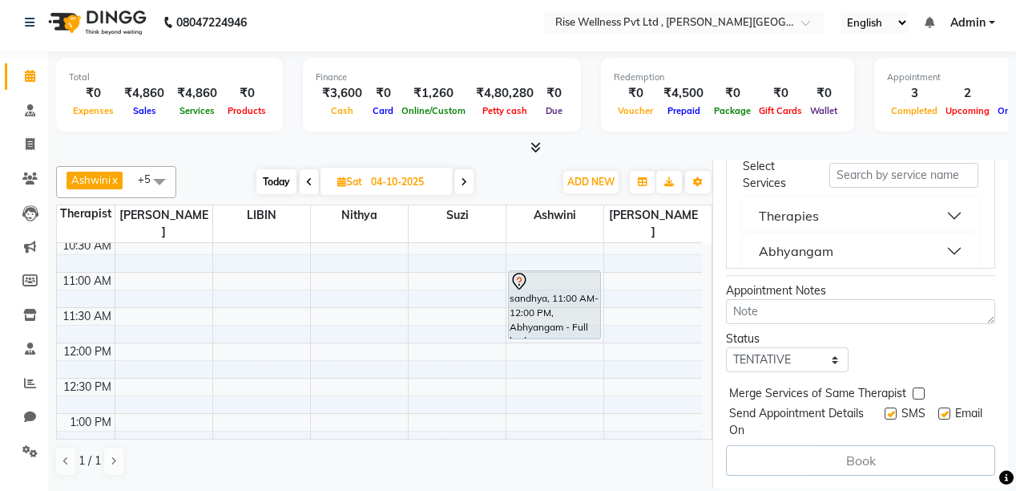
scroll to position [44, 0]
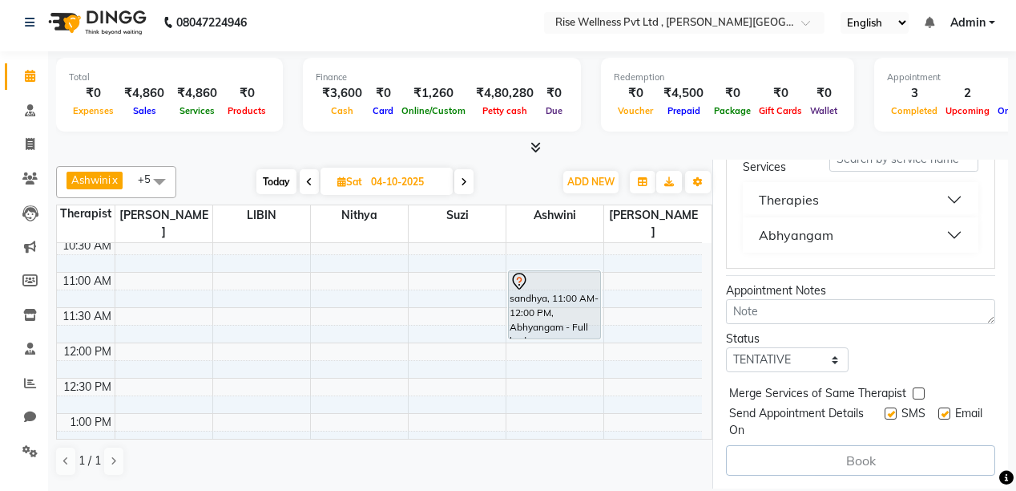
click at [935, 230] on button "Abhyangam" at bounding box center [860, 234] width 223 height 29
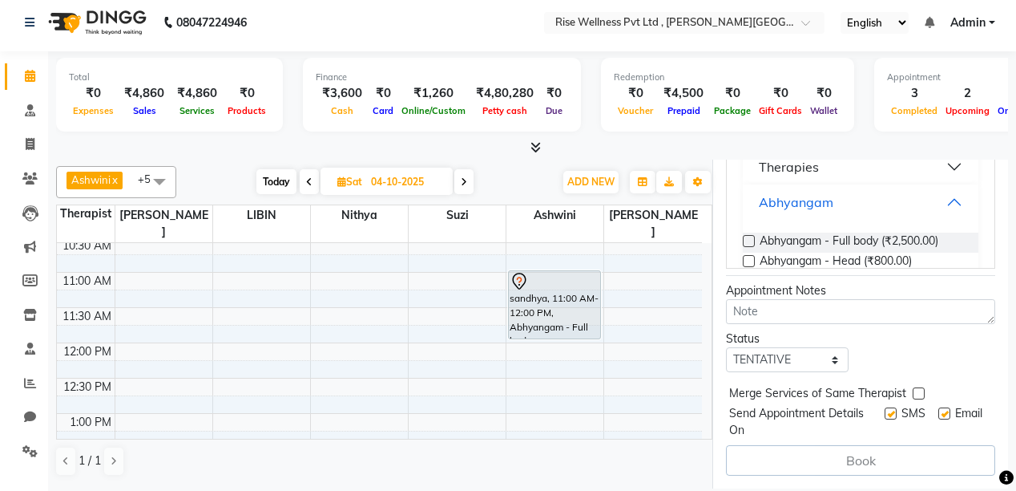
scroll to position [108, 0]
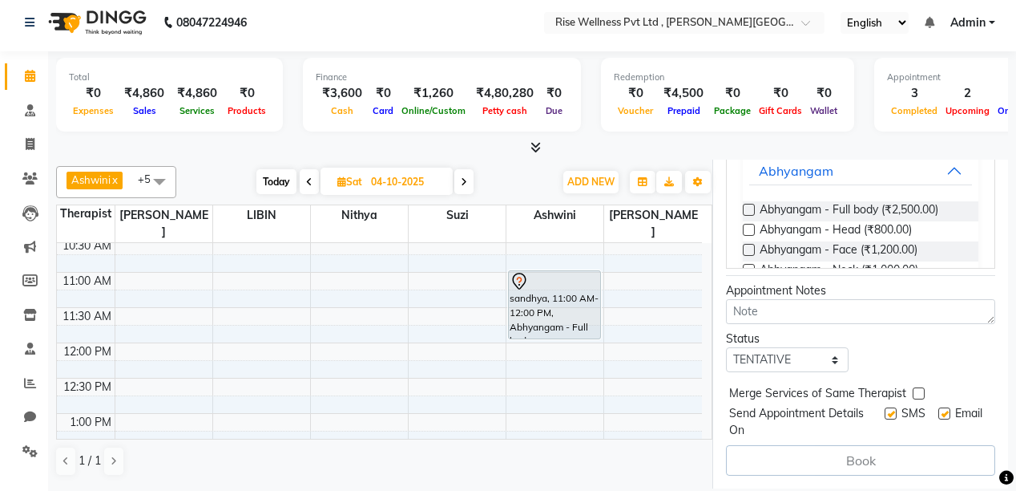
click at [751, 204] on label at bounding box center [749, 210] width 12 height 12
click at [751, 206] on input "checkbox" at bounding box center [748, 211] width 10 height 10
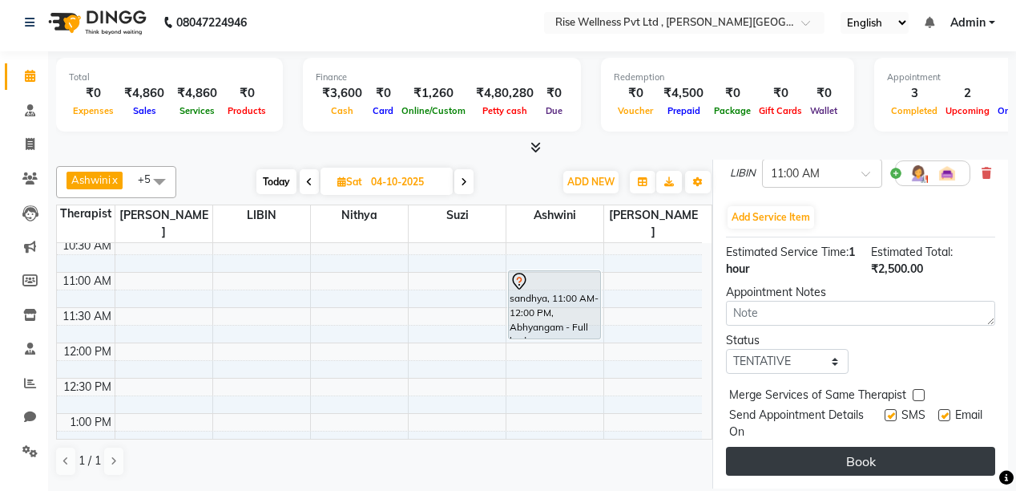
click at [852, 457] on button "Book" at bounding box center [860, 460] width 269 height 29
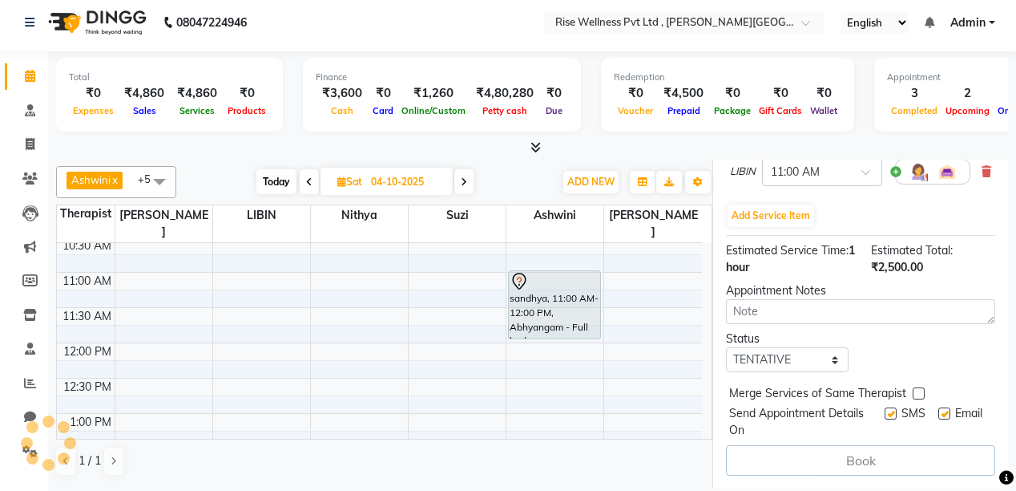
select select "69785"
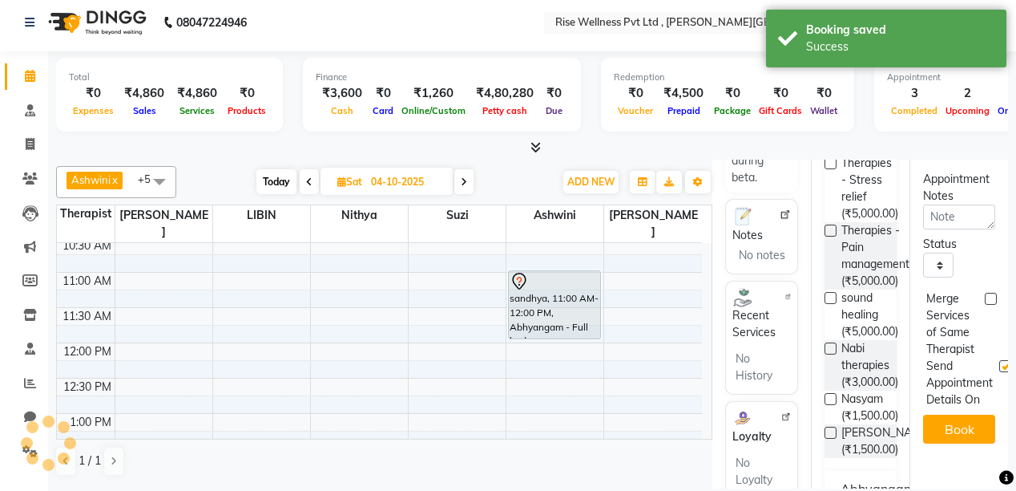
scroll to position [0, 0]
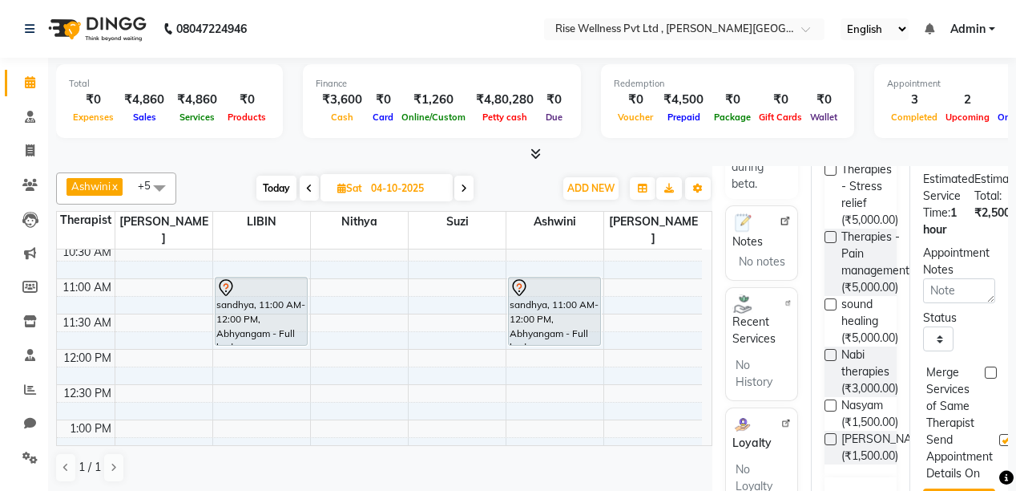
click at [287, 187] on span "Today" at bounding box center [277, 188] width 40 height 25
type input "02-10-2025"
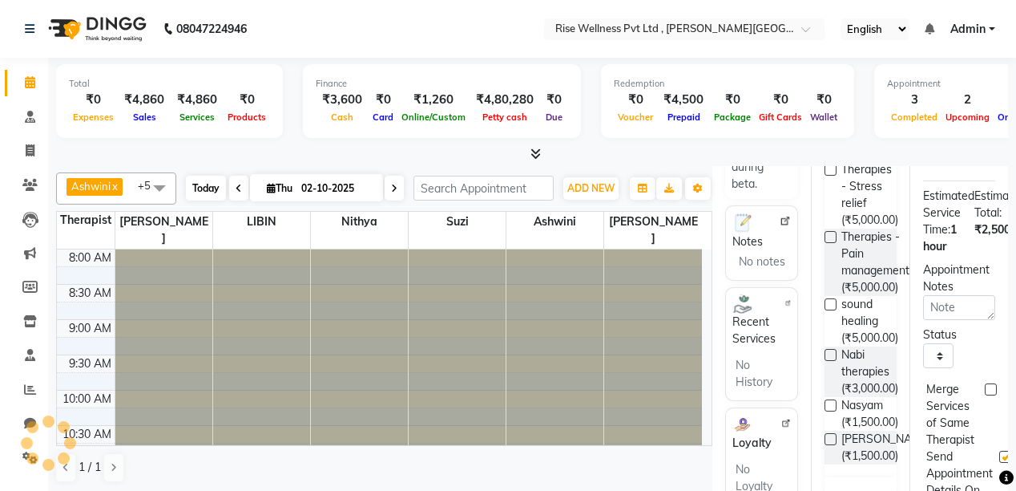
select select "660"
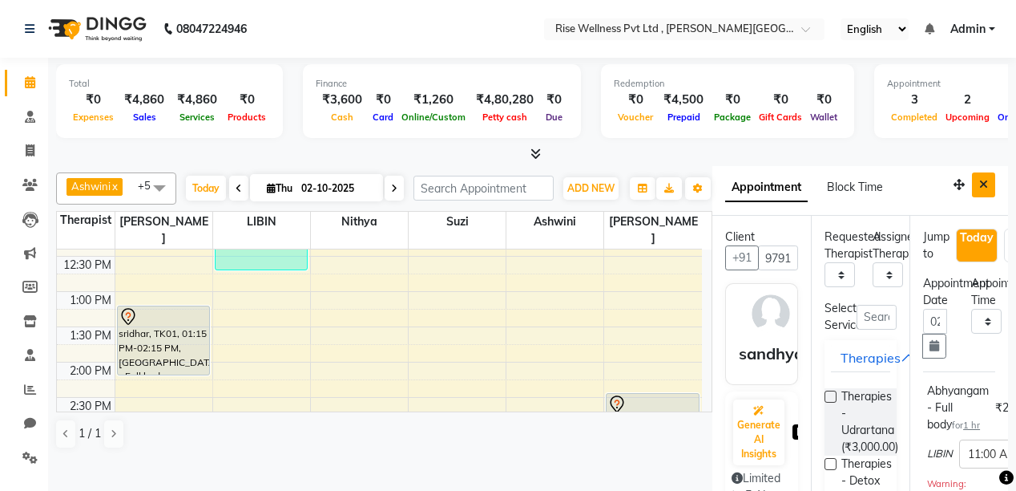
click at [980, 185] on icon "Close" at bounding box center [984, 184] width 9 height 11
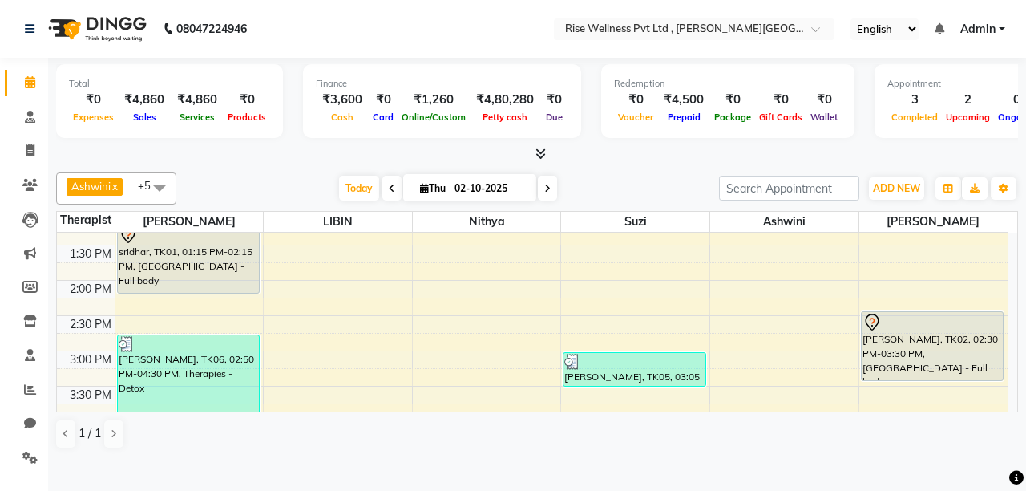
scroll to position [449, 0]
